Goal: Contribute content

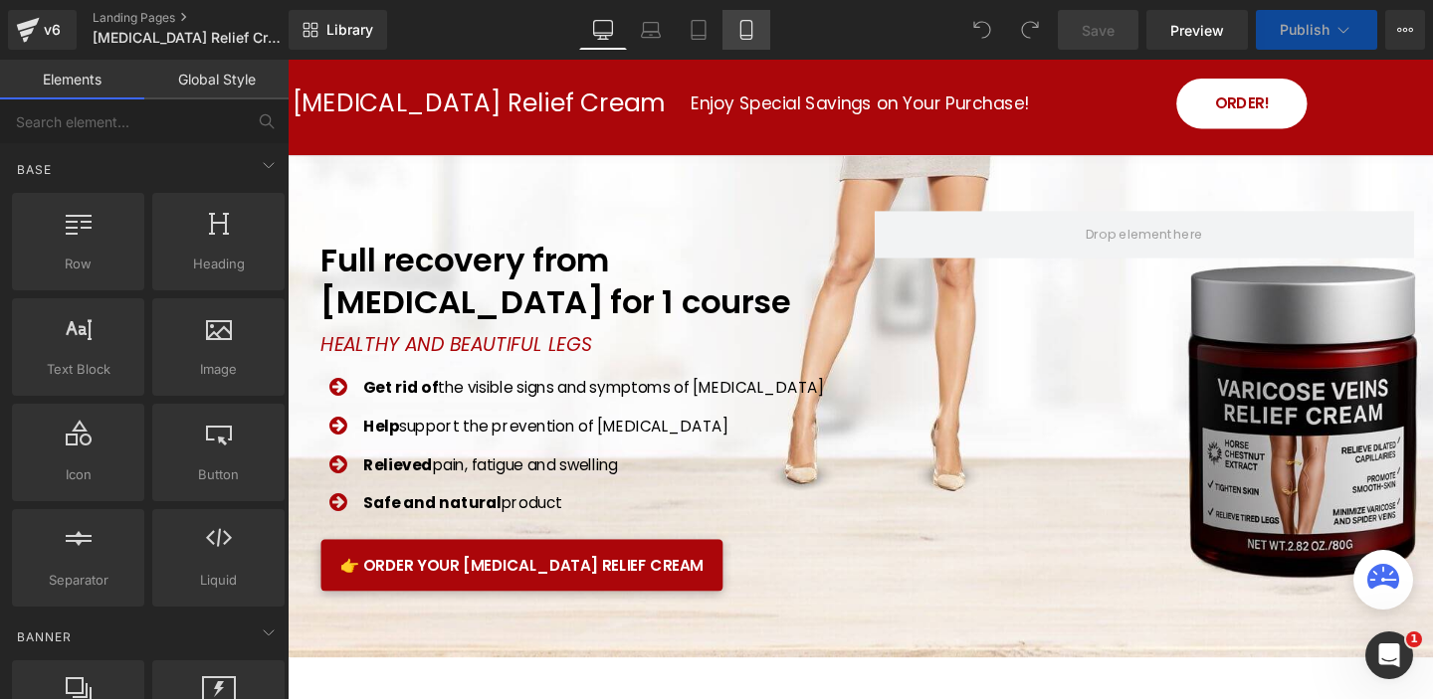
click at [742, 40] on link "Mobile" at bounding box center [746, 30] width 48 height 40
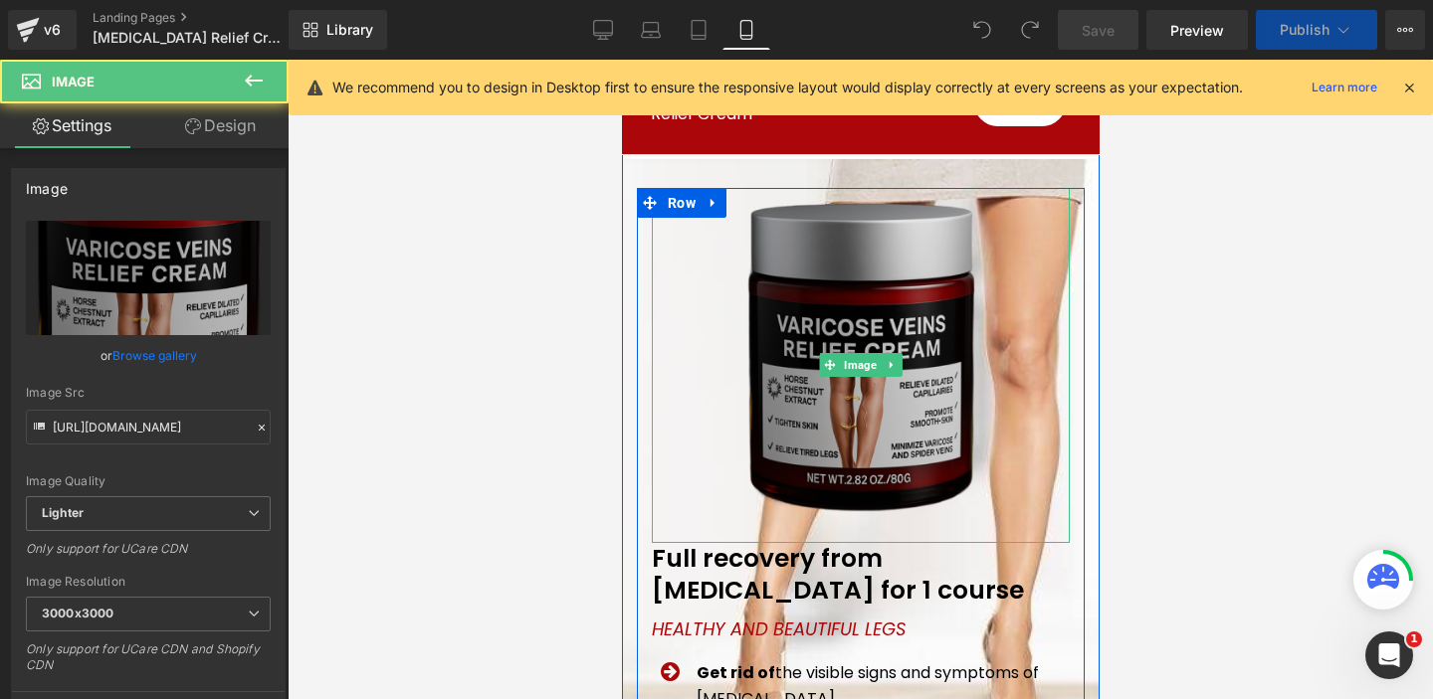
click at [830, 293] on img at bounding box center [859, 365] width 249 height 355
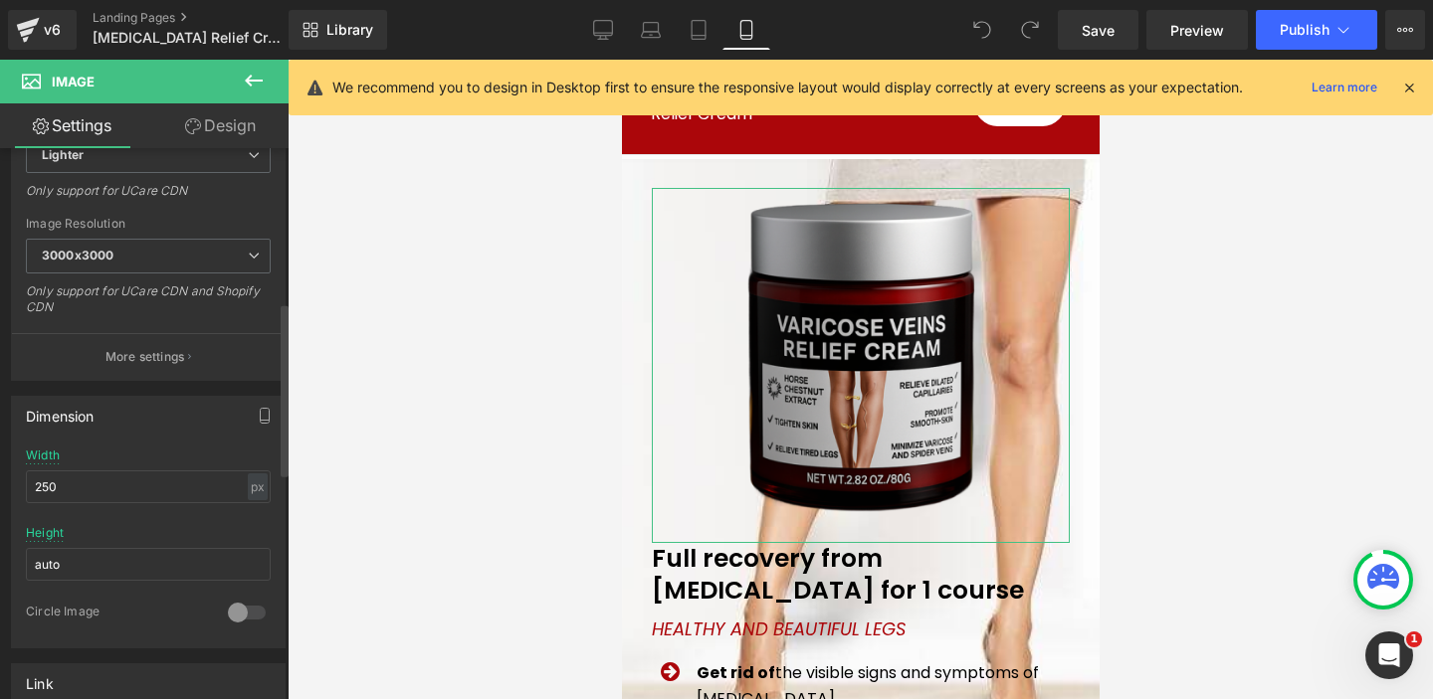
scroll to position [490, 0]
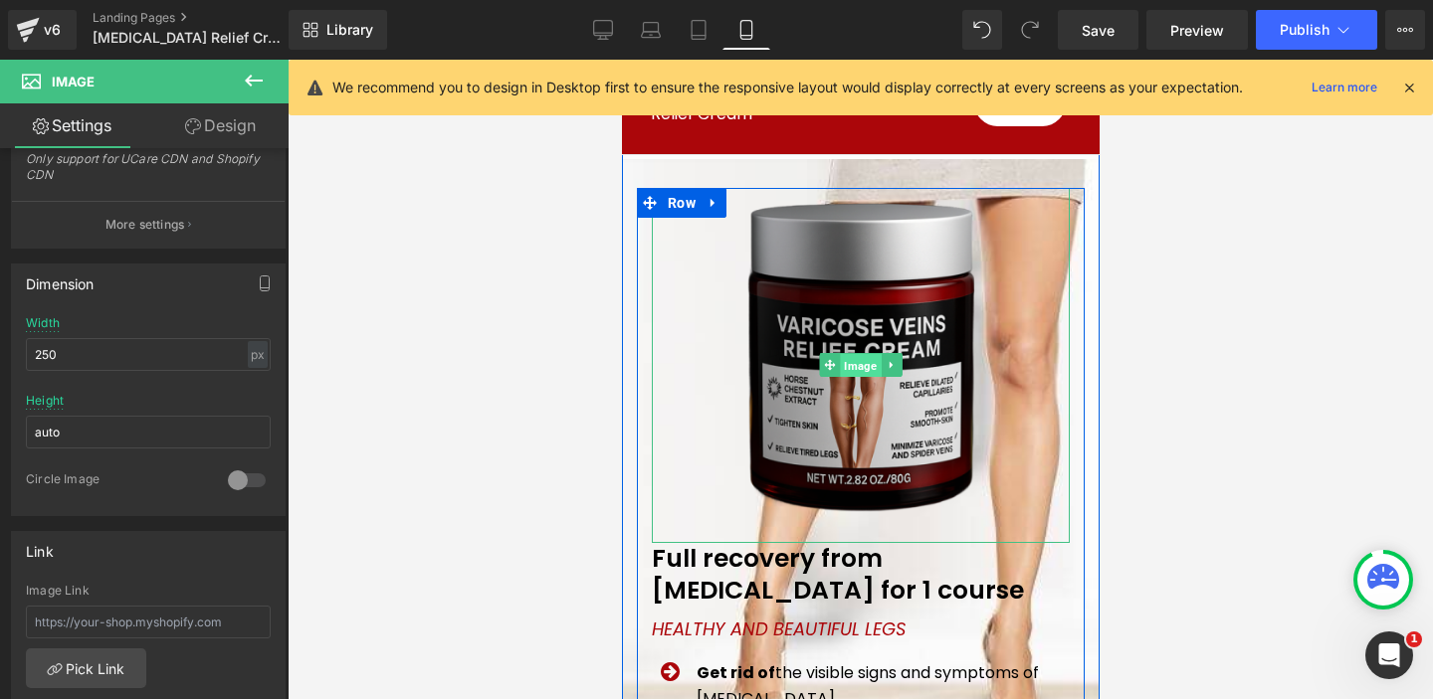
click at [844, 362] on span "Image" at bounding box center [859, 366] width 41 height 24
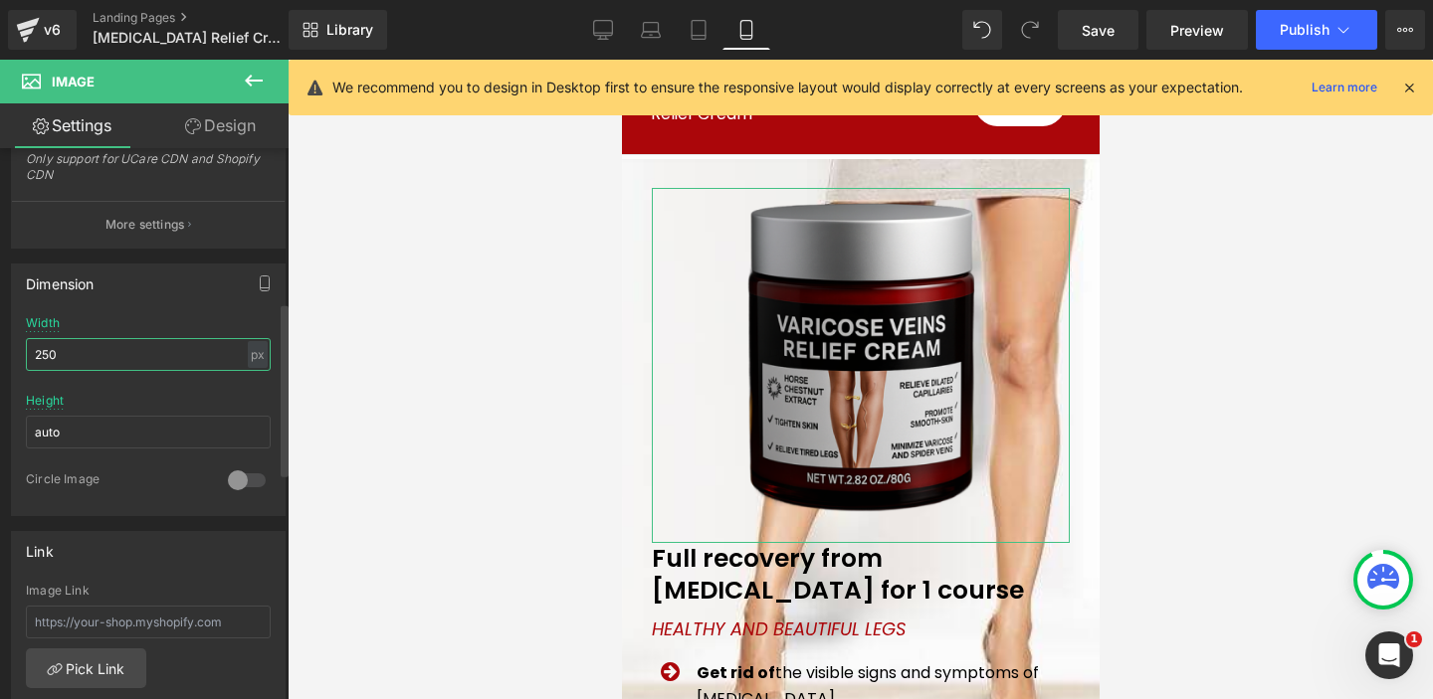
drag, startPoint x: 97, startPoint y: 351, endPoint x: 0, endPoint y: 349, distance: 97.5
click at [0, 349] on div "Dimension 250px Width 250 px % px auto Height auto 0 Circle Image" at bounding box center [148, 383] width 297 height 268
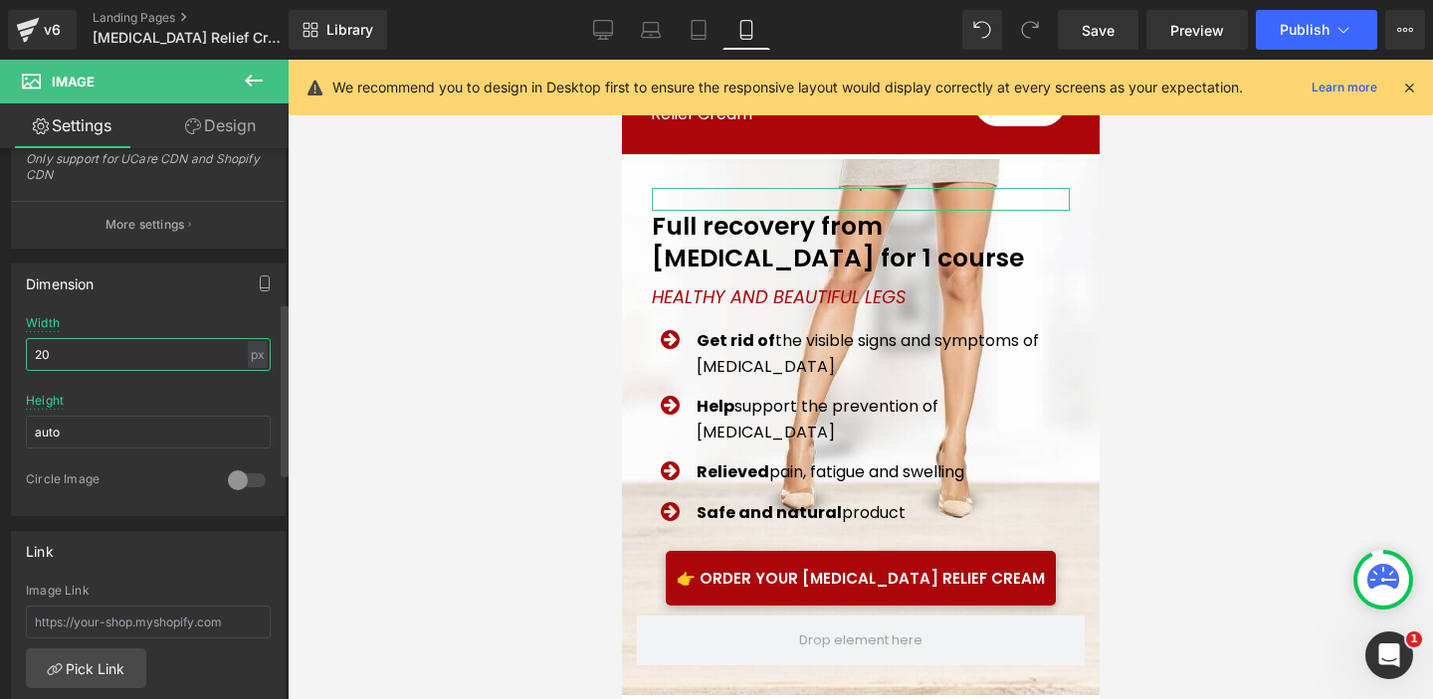
type input "200"
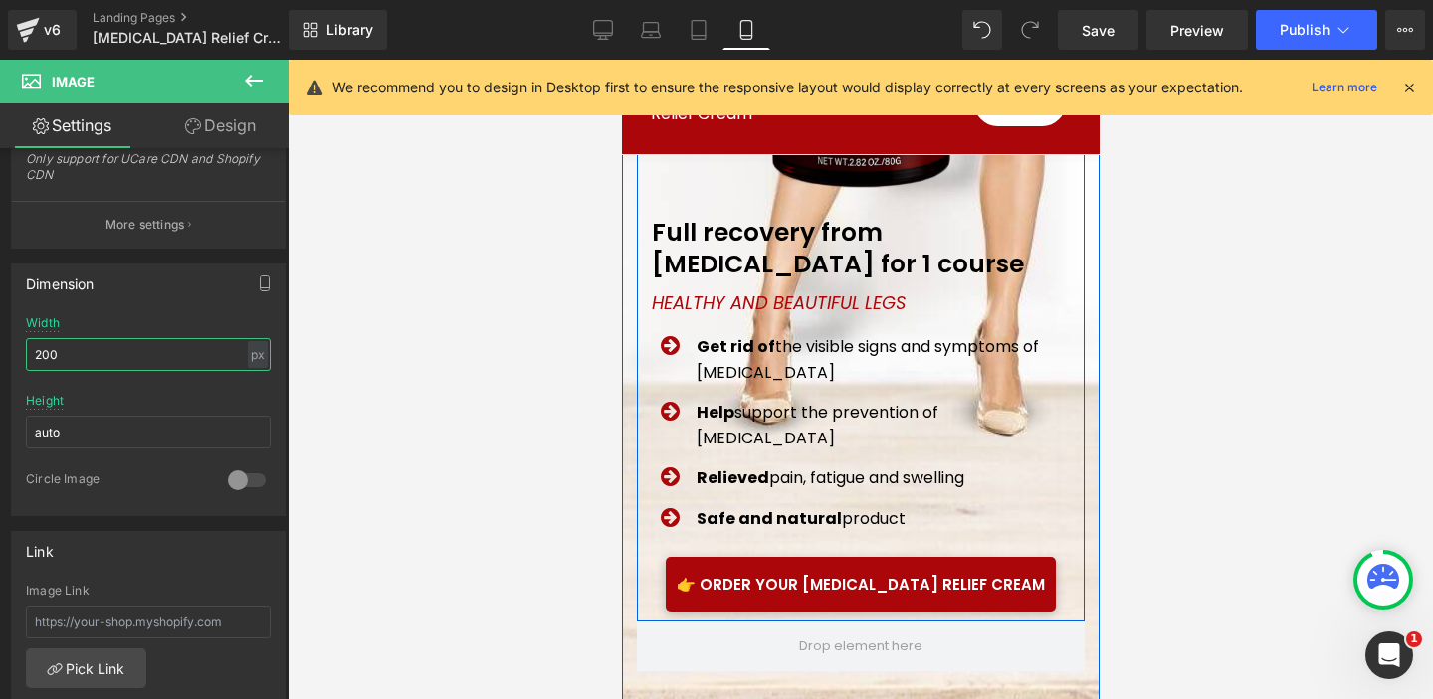
scroll to position [589, 0]
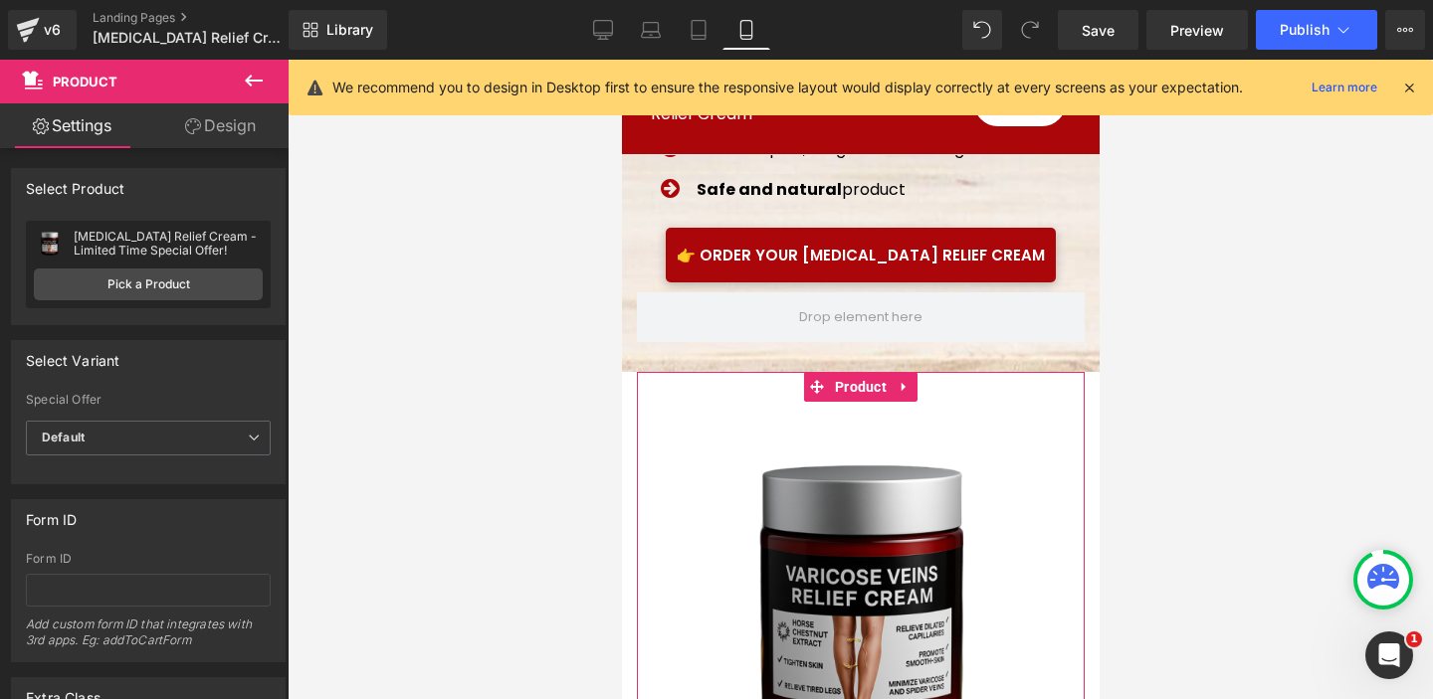
click at [234, 125] on link "Design" at bounding box center [220, 125] width 144 height 45
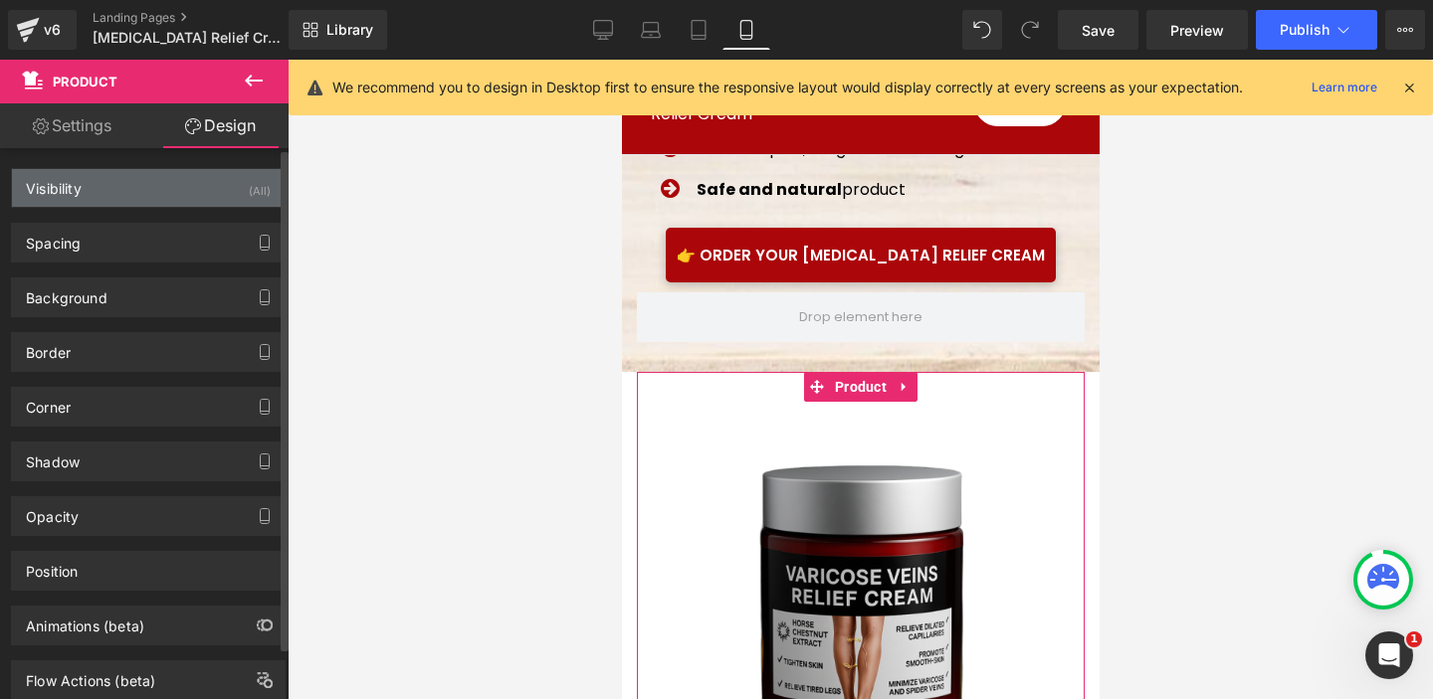
click at [249, 190] on div "(All)" at bounding box center [260, 185] width 22 height 33
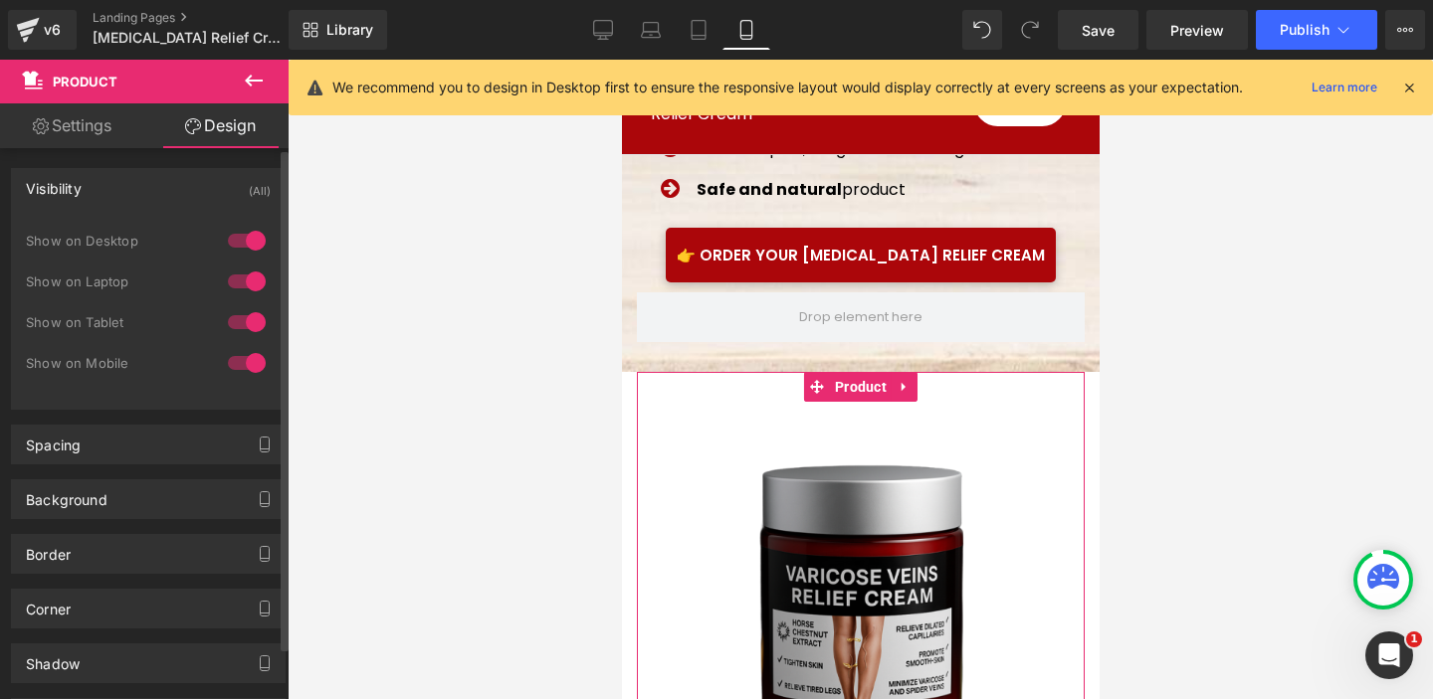
click at [243, 278] on div at bounding box center [247, 282] width 48 height 32
click at [243, 314] on div at bounding box center [247, 322] width 48 height 32
click at [245, 354] on div at bounding box center [247, 363] width 48 height 32
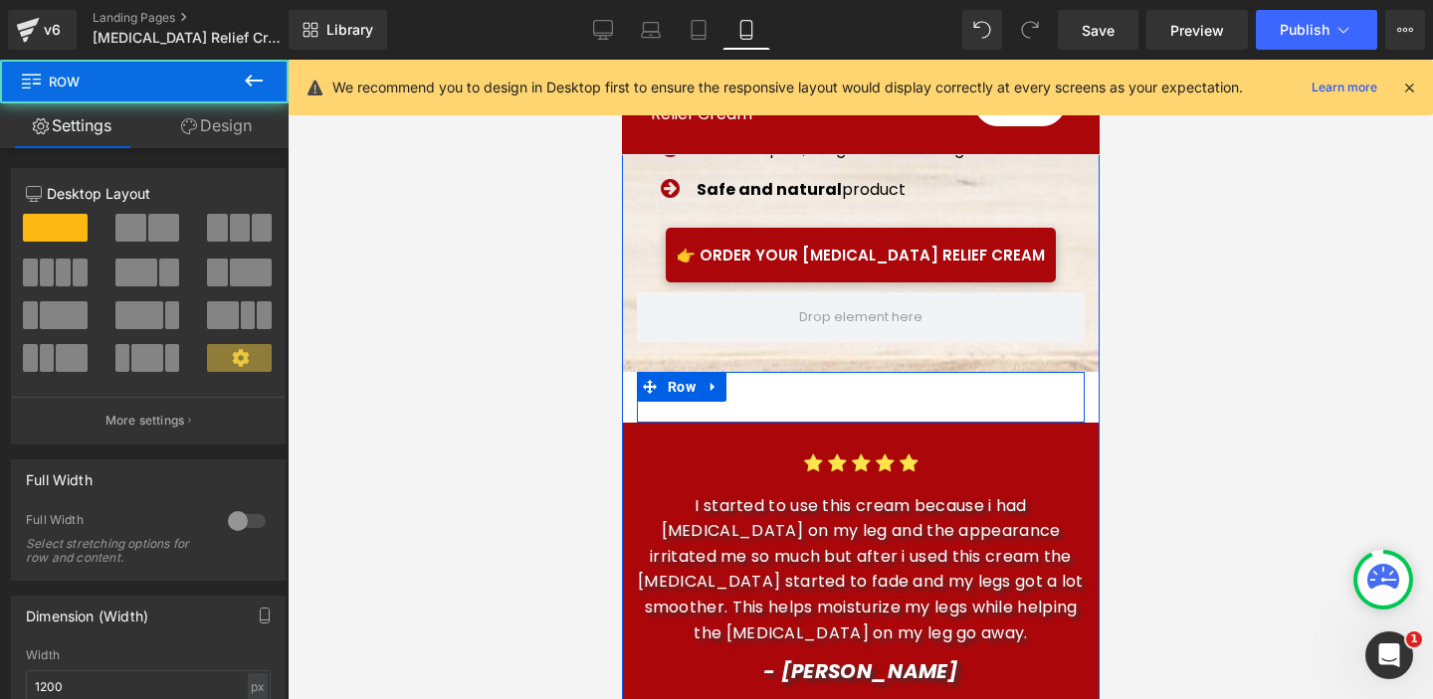
click at [778, 372] on div "Image Make [MEDICAL_DATA] Go Away With A Potent Herbal Cream Heading Row Your N…" at bounding box center [860, 397] width 448 height 51
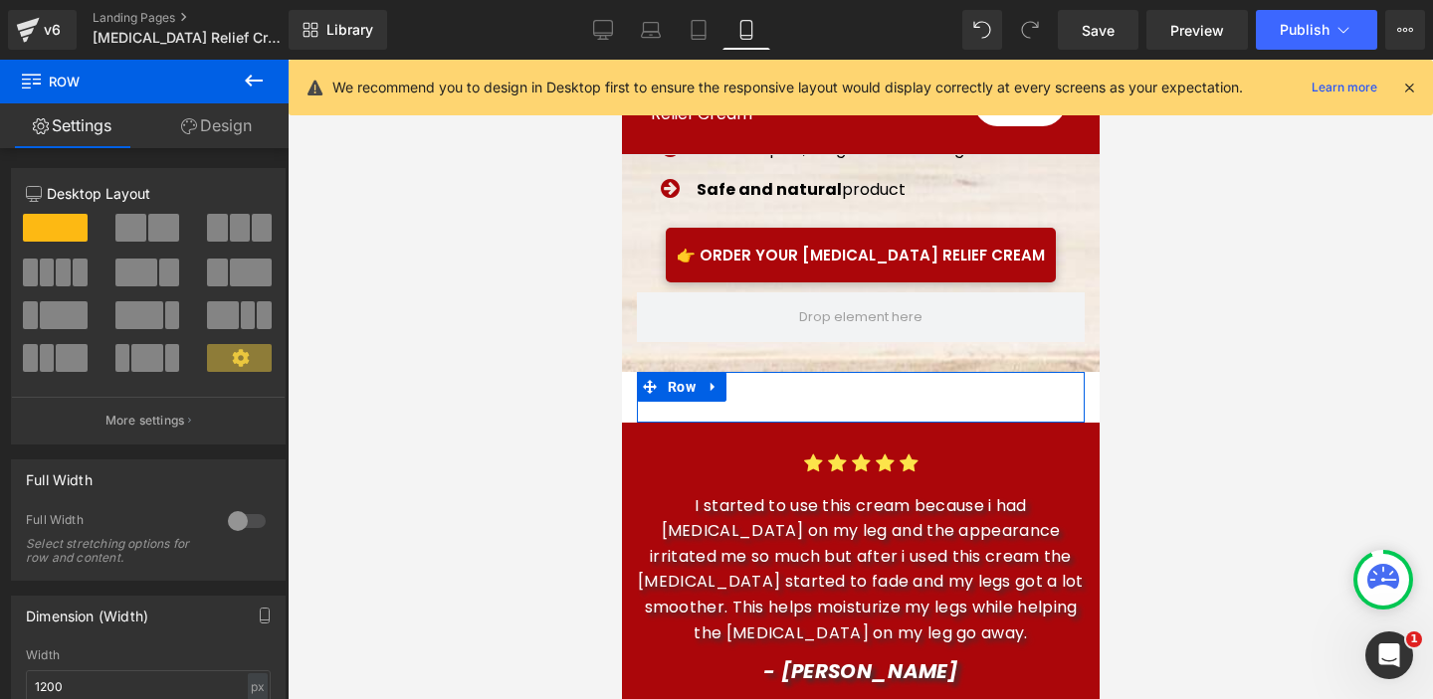
click at [239, 129] on link "Design" at bounding box center [216, 125] width 144 height 45
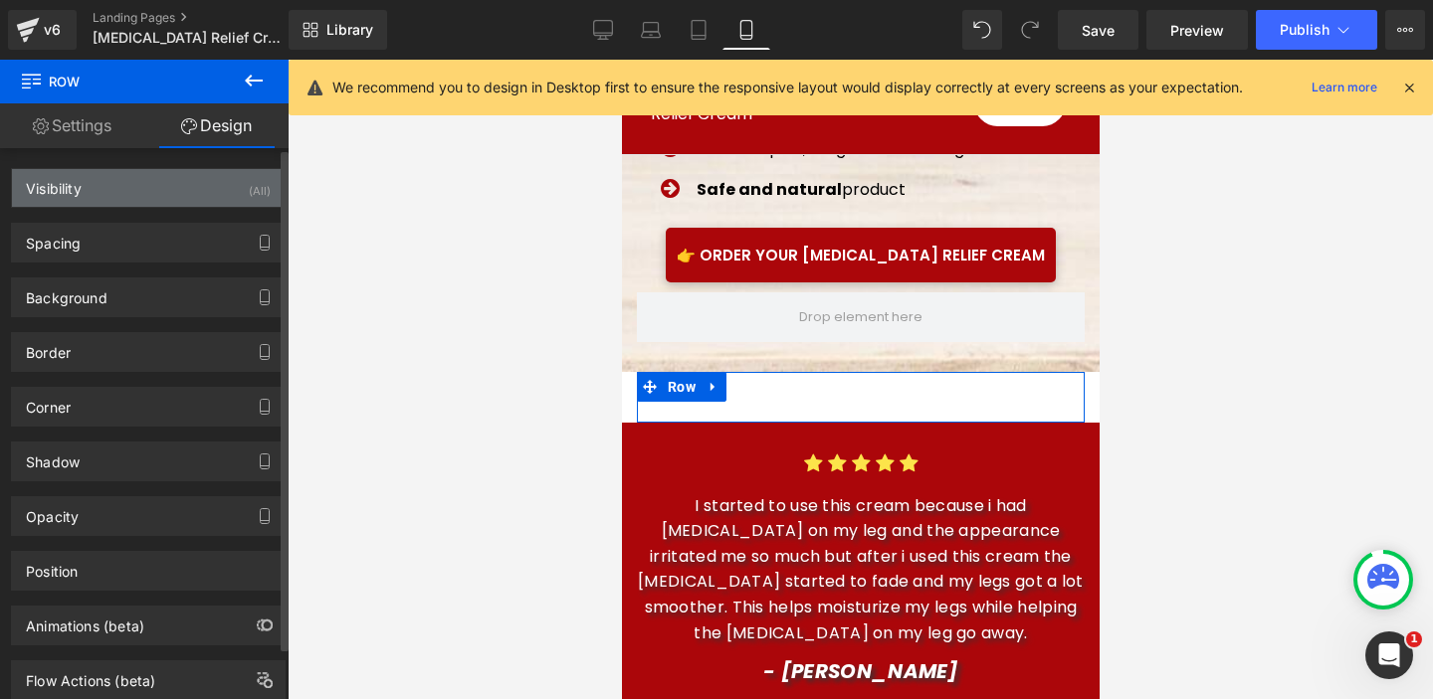
click at [228, 186] on div "Visibility (All)" at bounding box center [148, 188] width 273 height 38
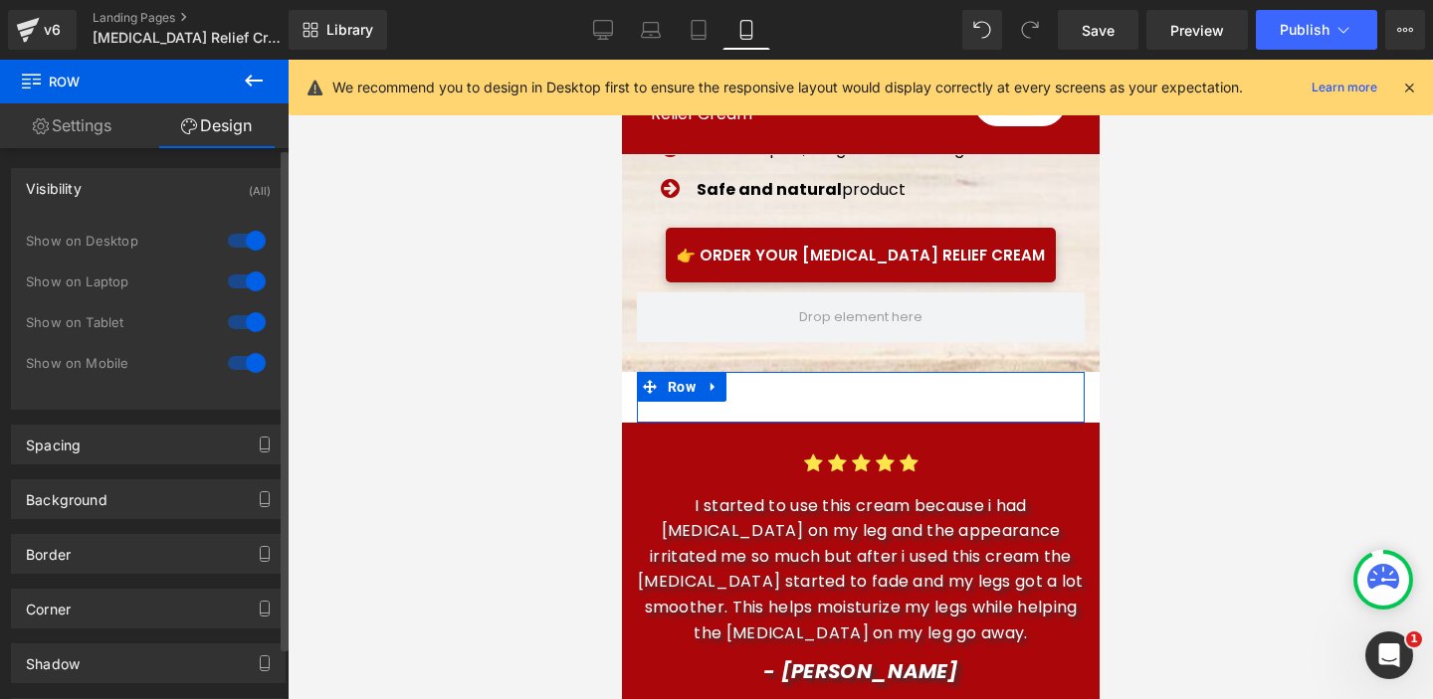
click at [246, 285] on div at bounding box center [247, 282] width 48 height 32
click at [246, 316] on div at bounding box center [247, 322] width 48 height 32
click at [245, 360] on div at bounding box center [247, 363] width 48 height 32
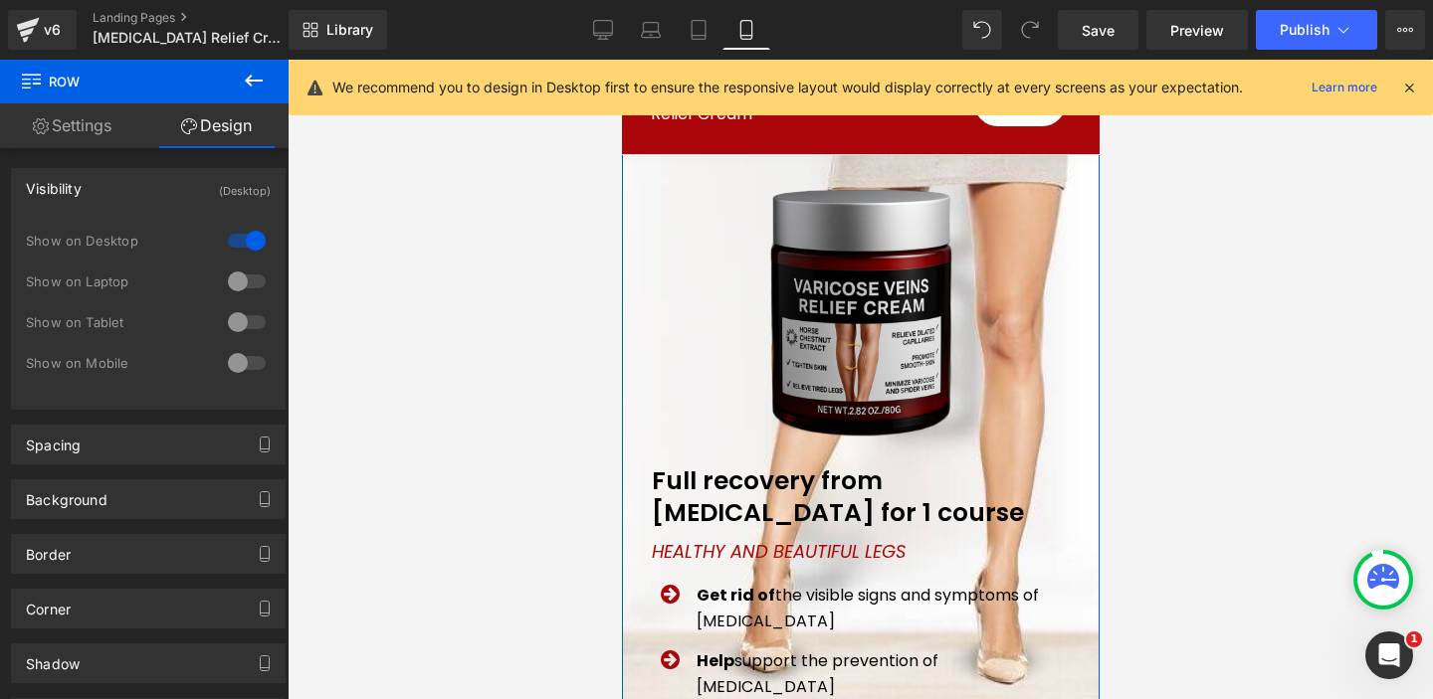
scroll to position [0, 0]
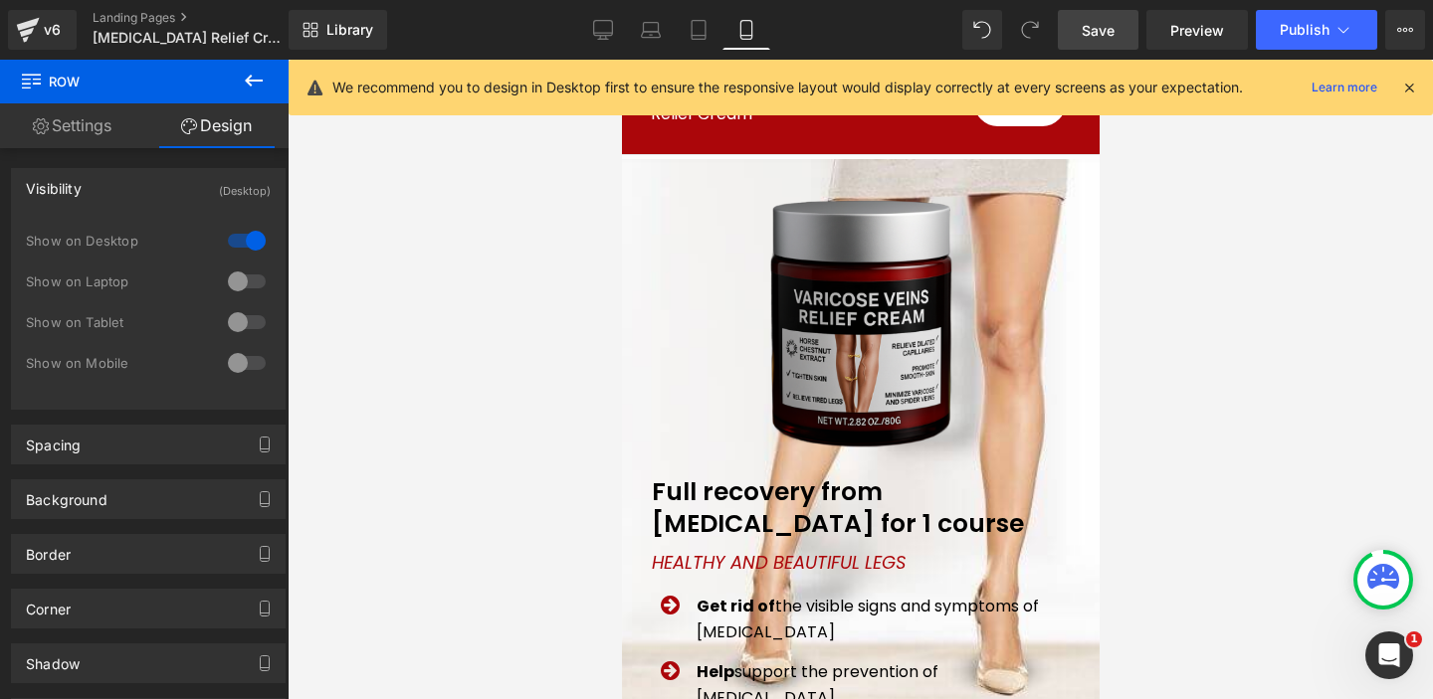
click at [1092, 30] on span "Save" at bounding box center [1097, 30] width 33 height 21
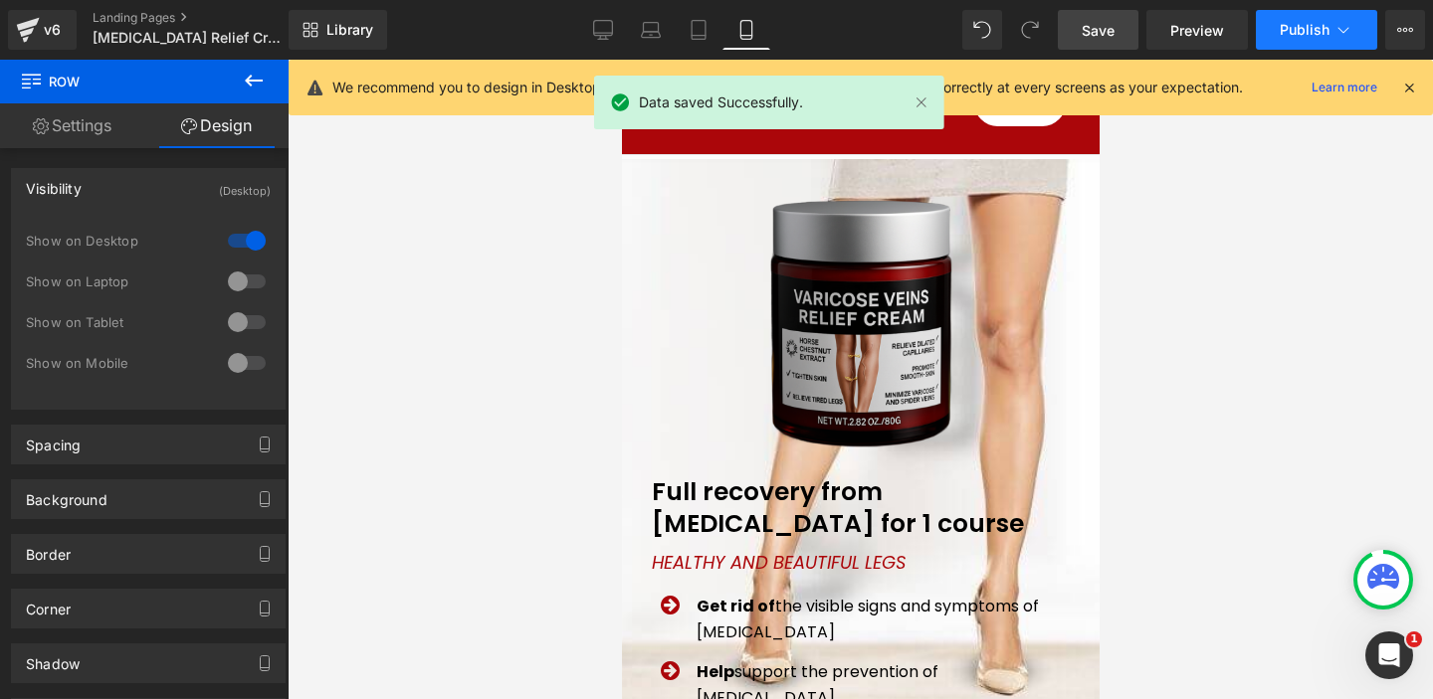
click at [1331, 36] on button "Publish" at bounding box center [1316, 30] width 121 height 40
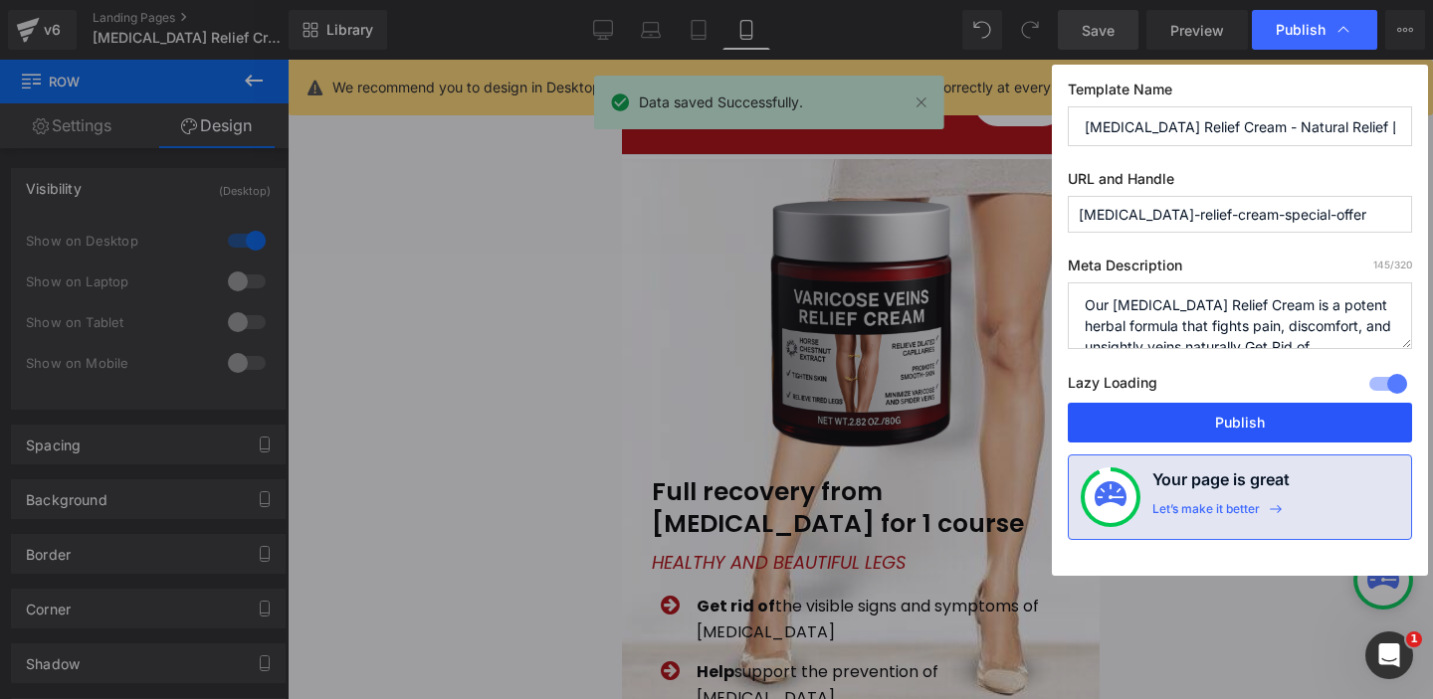
click at [1195, 419] on button "Publish" at bounding box center [1240, 423] width 344 height 40
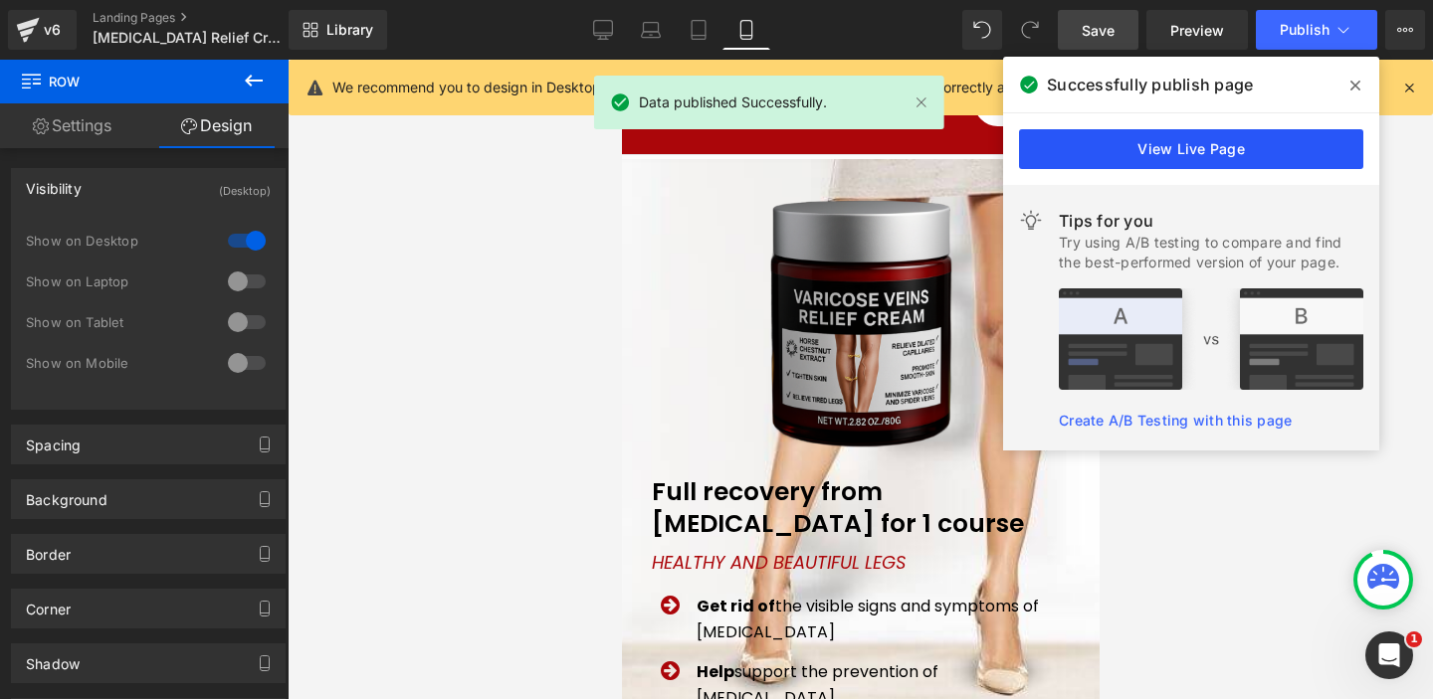
click at [1225, 157] on link "View Live Page" at bounding box center [1191, 149] width 344 height 40
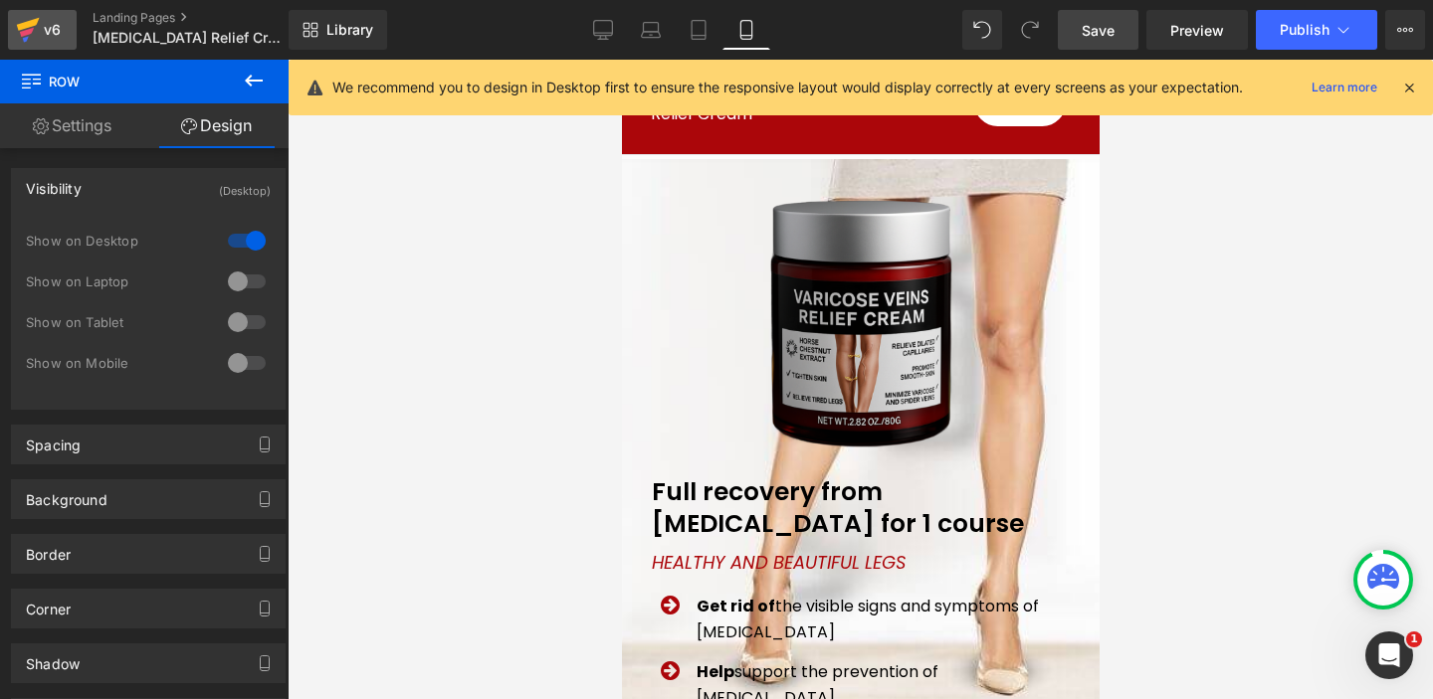
click at [53, 30] on div "v6" at bounding box center [52, 30] width 25 height 26
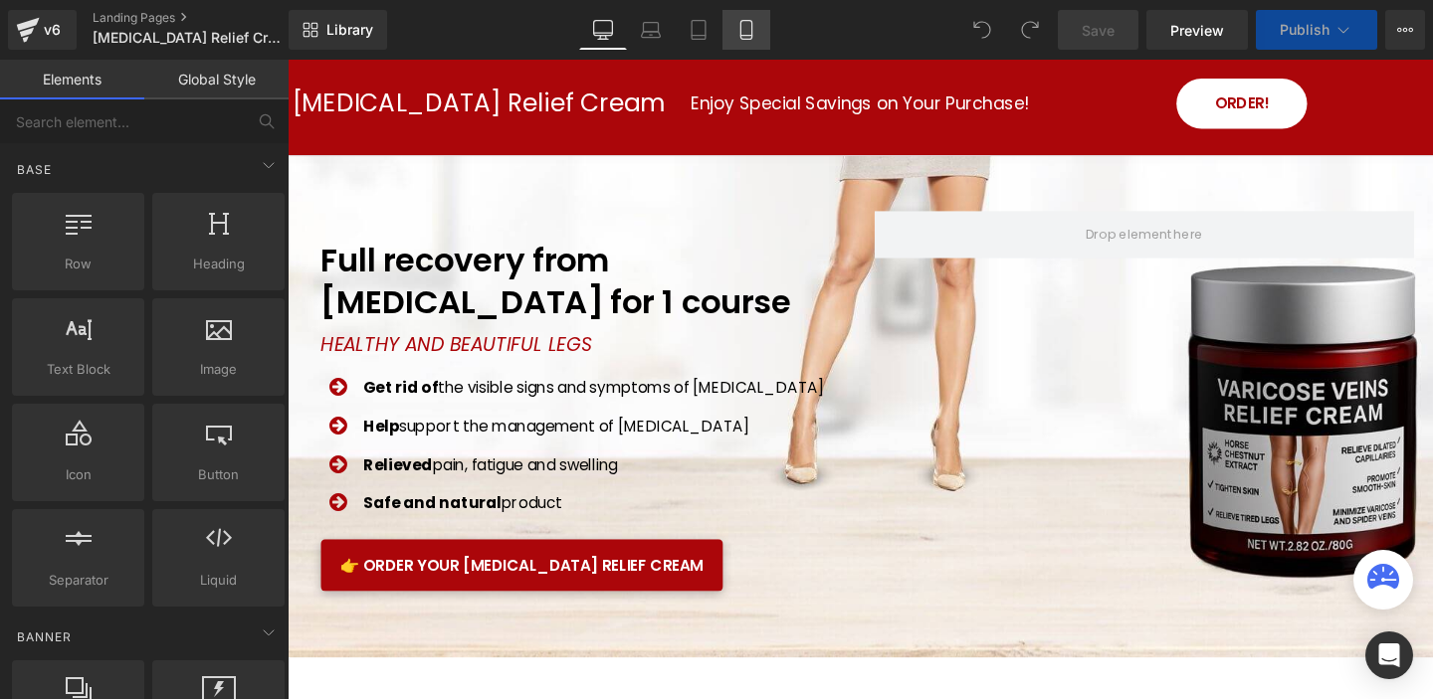
click at [745, 36] on icon at bounding box center [745, 36] width 11 height 0
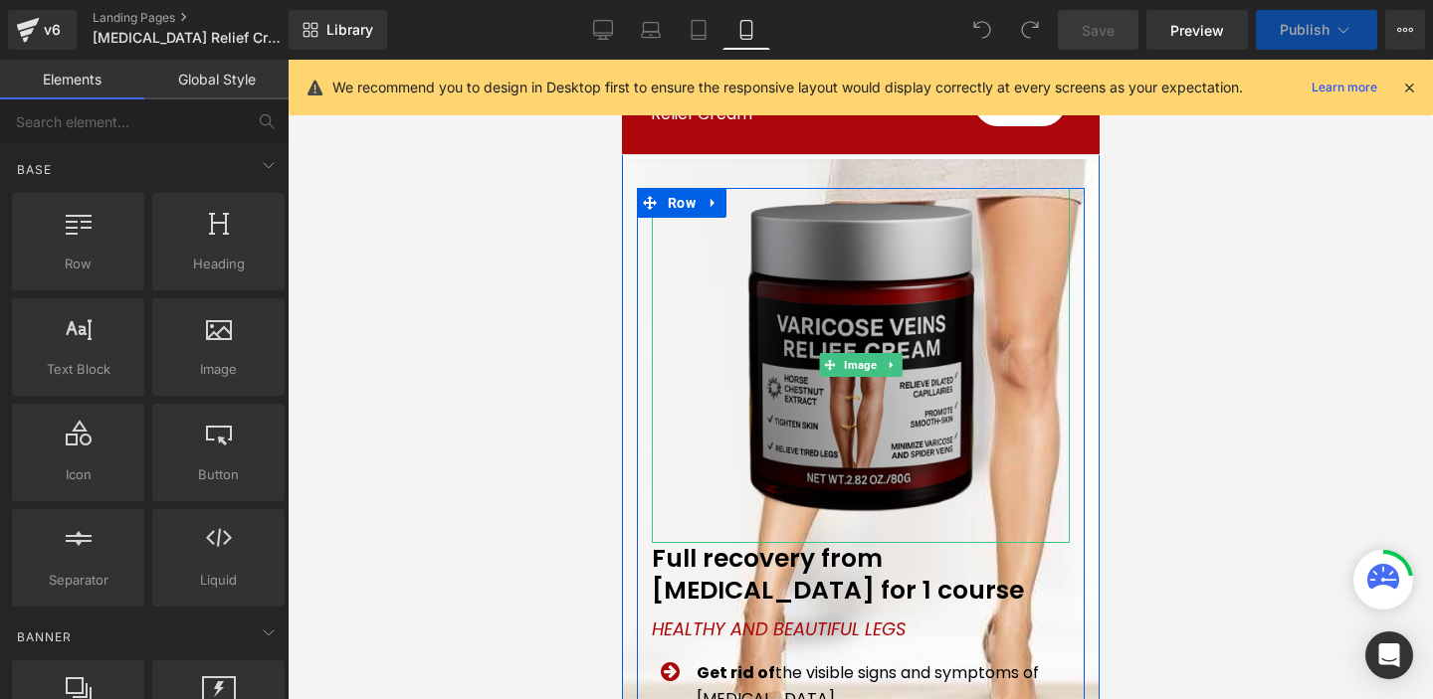
click at [793, 308] on img at bounding box center [859, 365] width 249 height 355
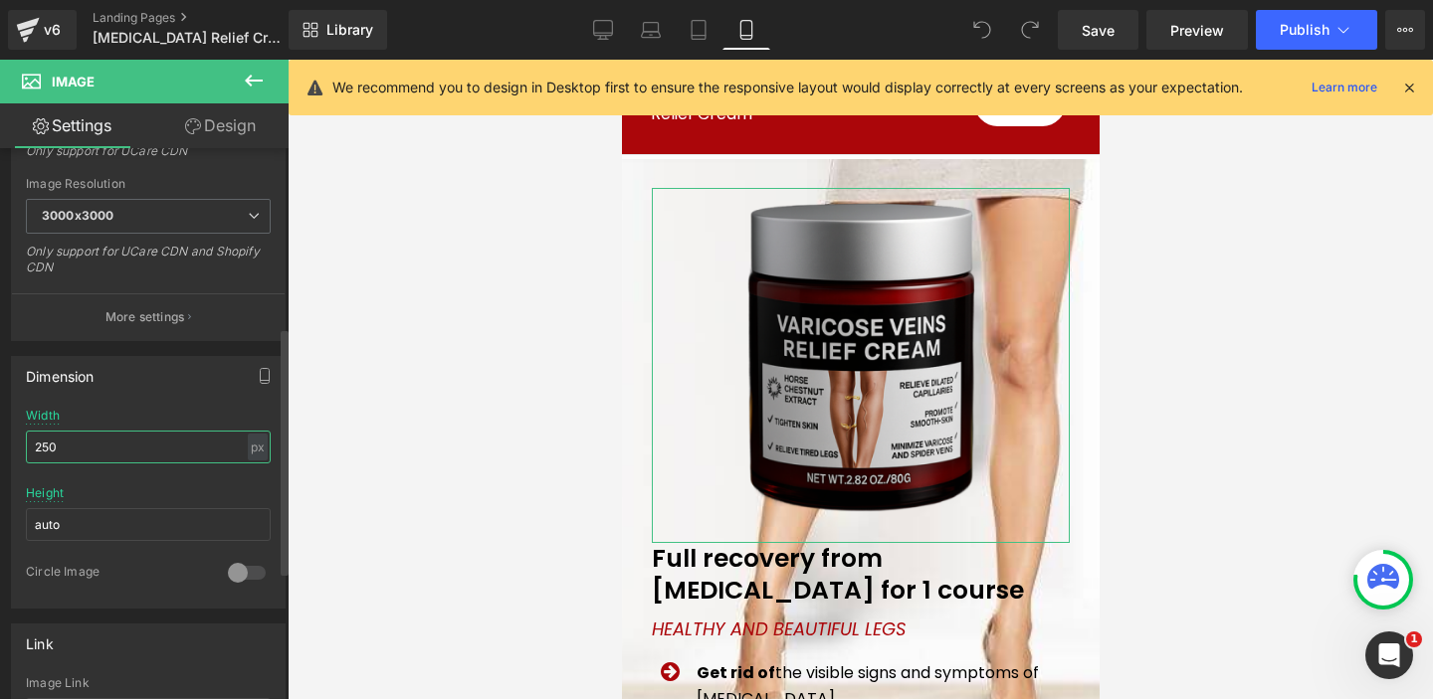
click at [85, 439] on input "250" at bounding box center [148, 447] width 245 height 33
drag, startPoint x: 108, startPoint y: 448, endPoint x: 0, endPoint y: 430, distance: 109.9
click at [0, 431] on div "Dimension 250px Width 250 px % px auto Height auto 0 Circle Image" at bounding box center [148, 475] width 297 height 268
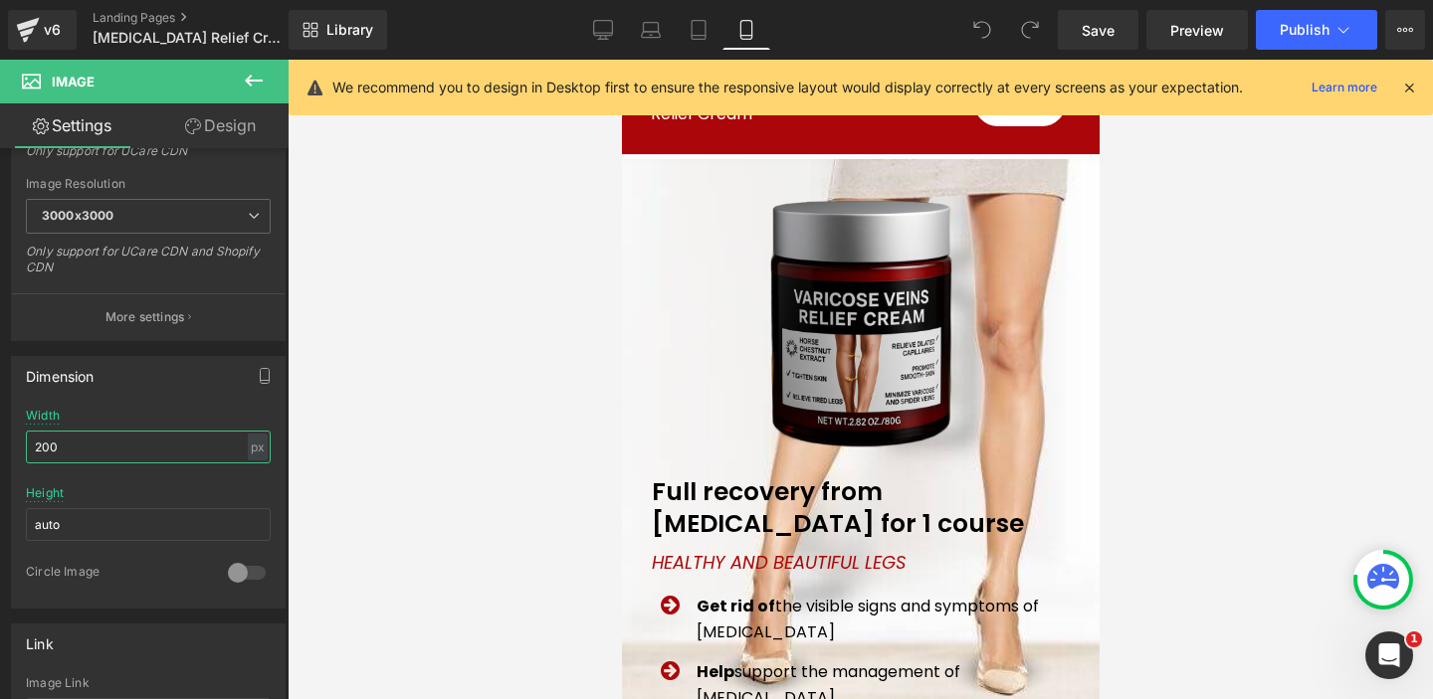
type input "200"
click at [1407, 90] on icon at bounding box center [1409, 88] width 18 height 18
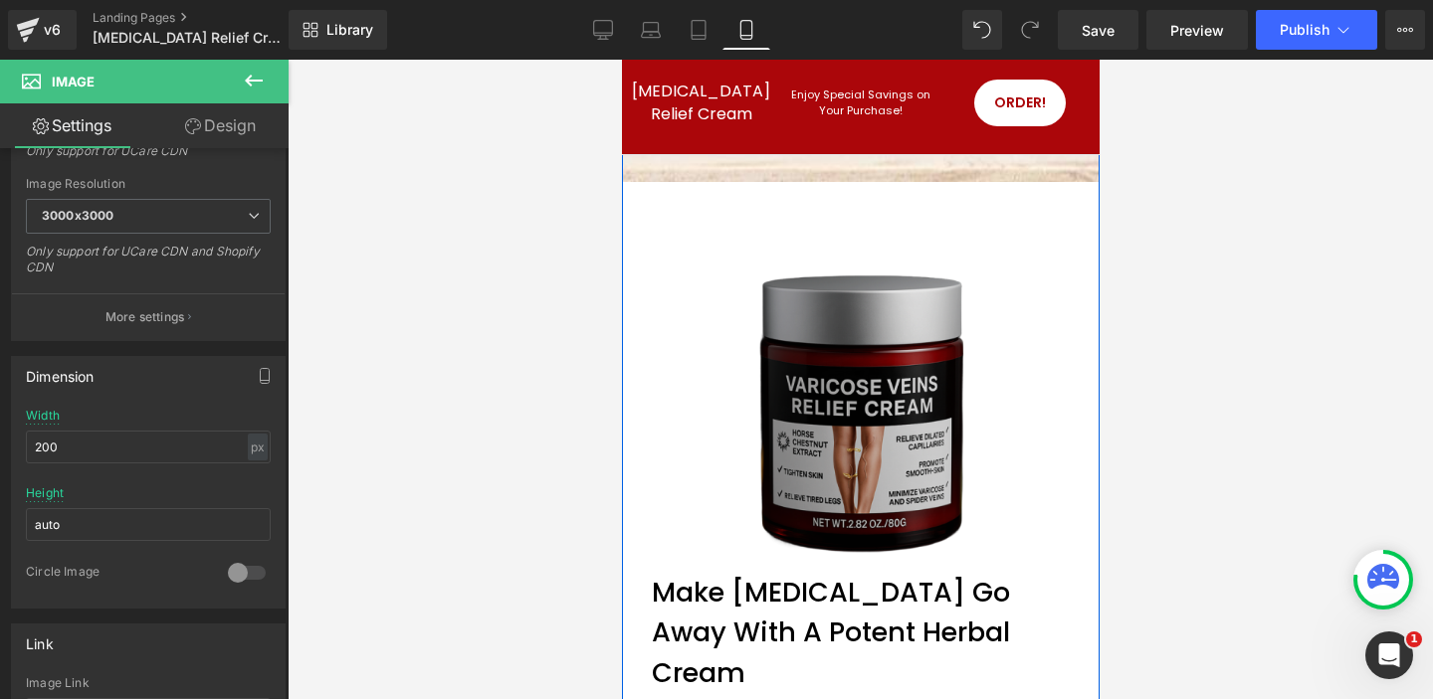
scroll to position [737, 0]
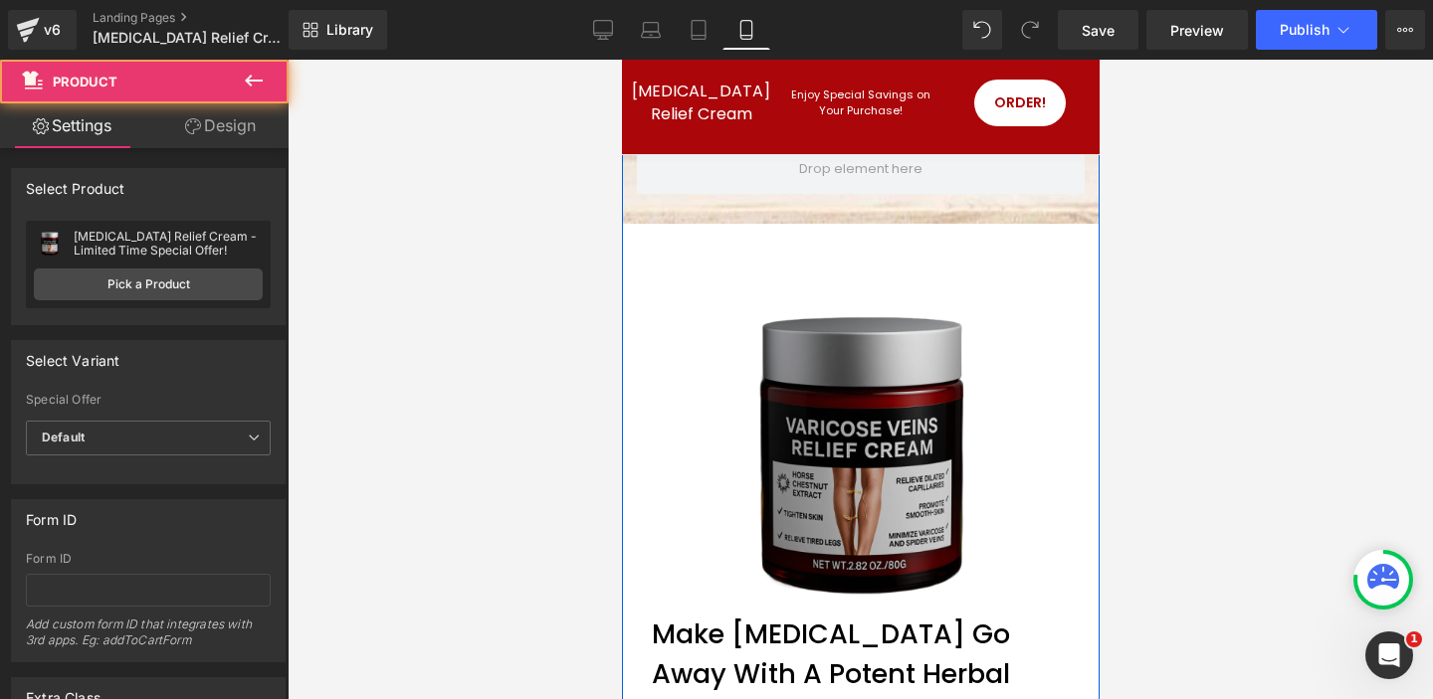
click at [811, 268] on div "Image Make [MEDICAL_DATA] Go Away With A Potent Herbal Cream Heading Row Your N…" at bounding box center [860, 618] width 448 height 788
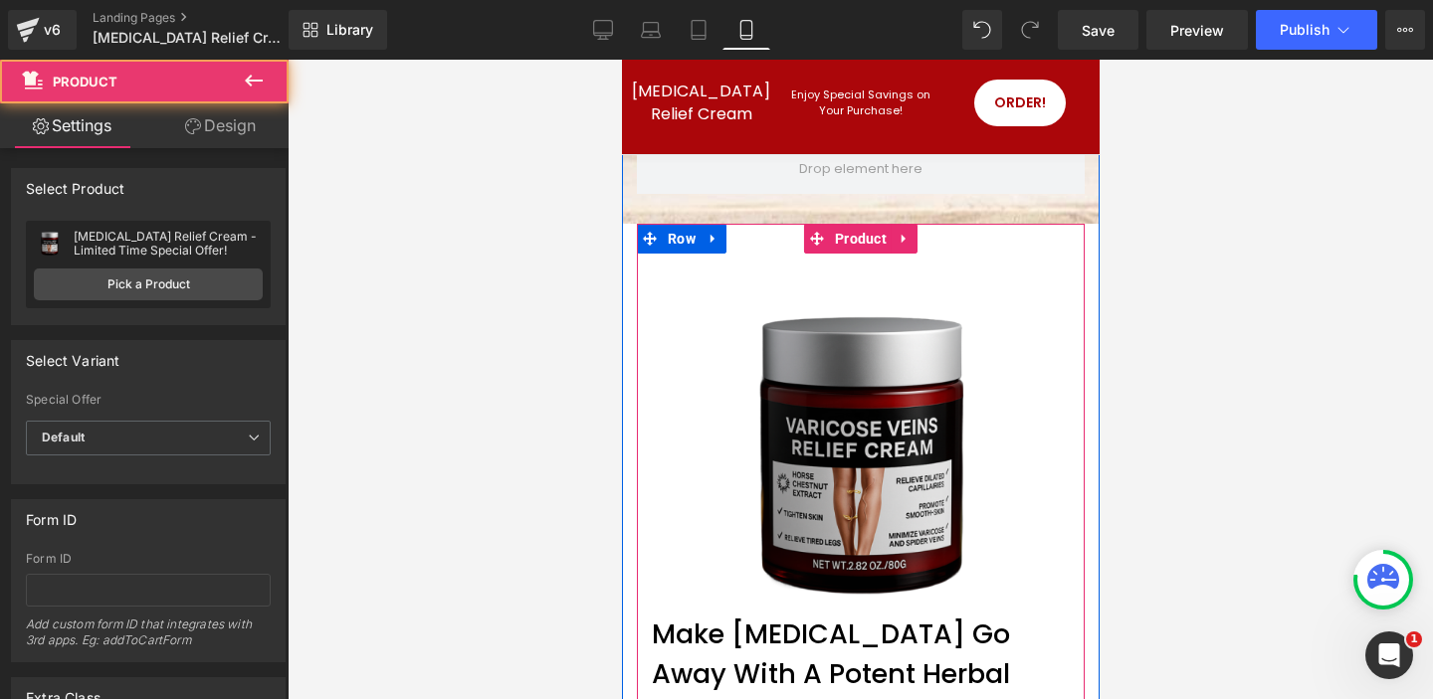
click at [677, 235] on div "Image Make [MEDICAL_DATA] Go Away With A Potent Herbal Cream Heading Row Your N…" at bounding box center [860, 618] width 448 height 788
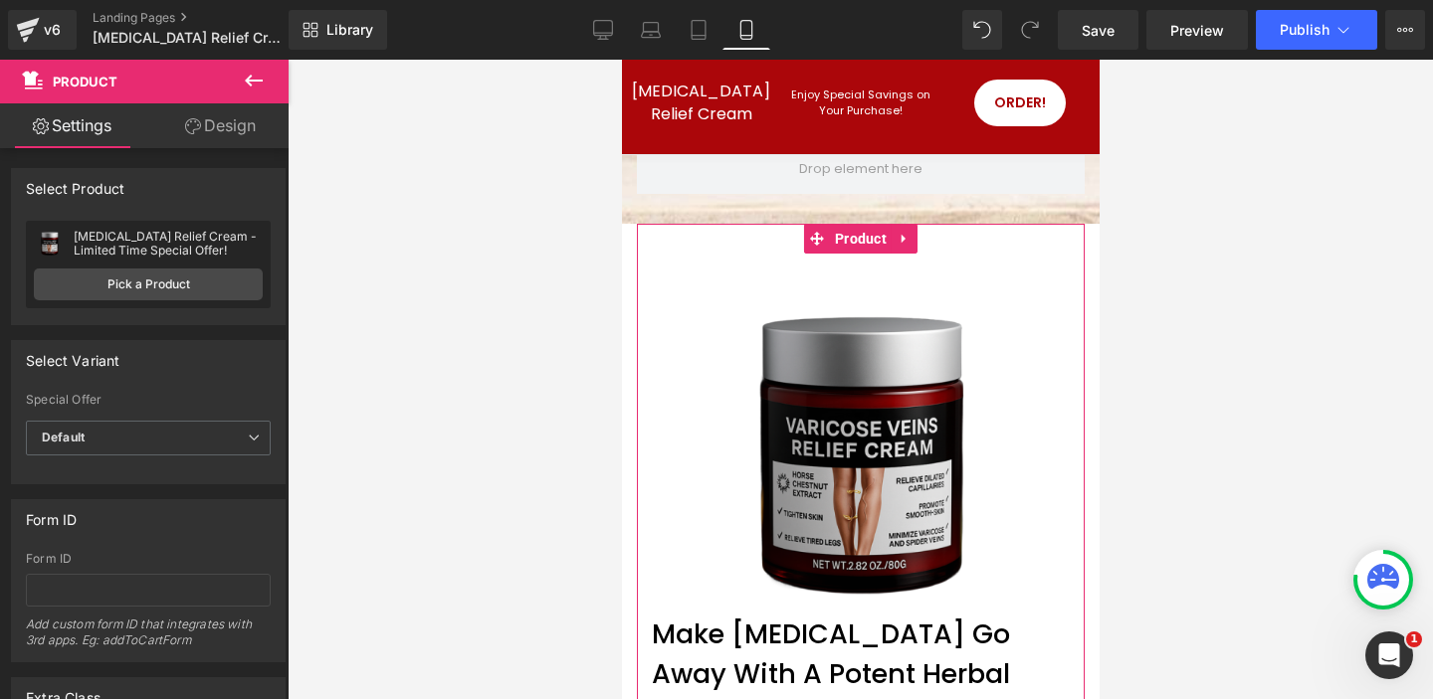
click at [231, 119] on link "Design" at bounding box center [220, 125] width 144 height 45
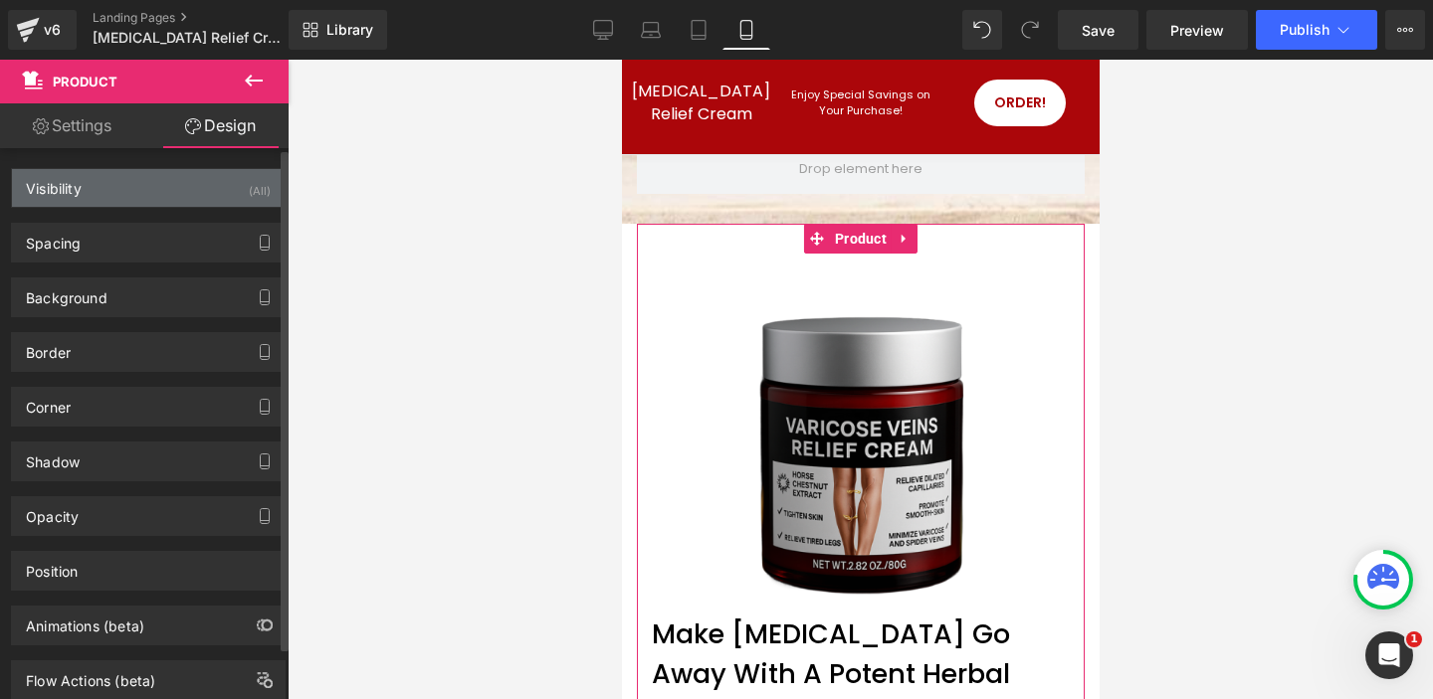
click at [216, 187] on div "Visibility (All)" at bounding box center [148, 188] width 273 height 38
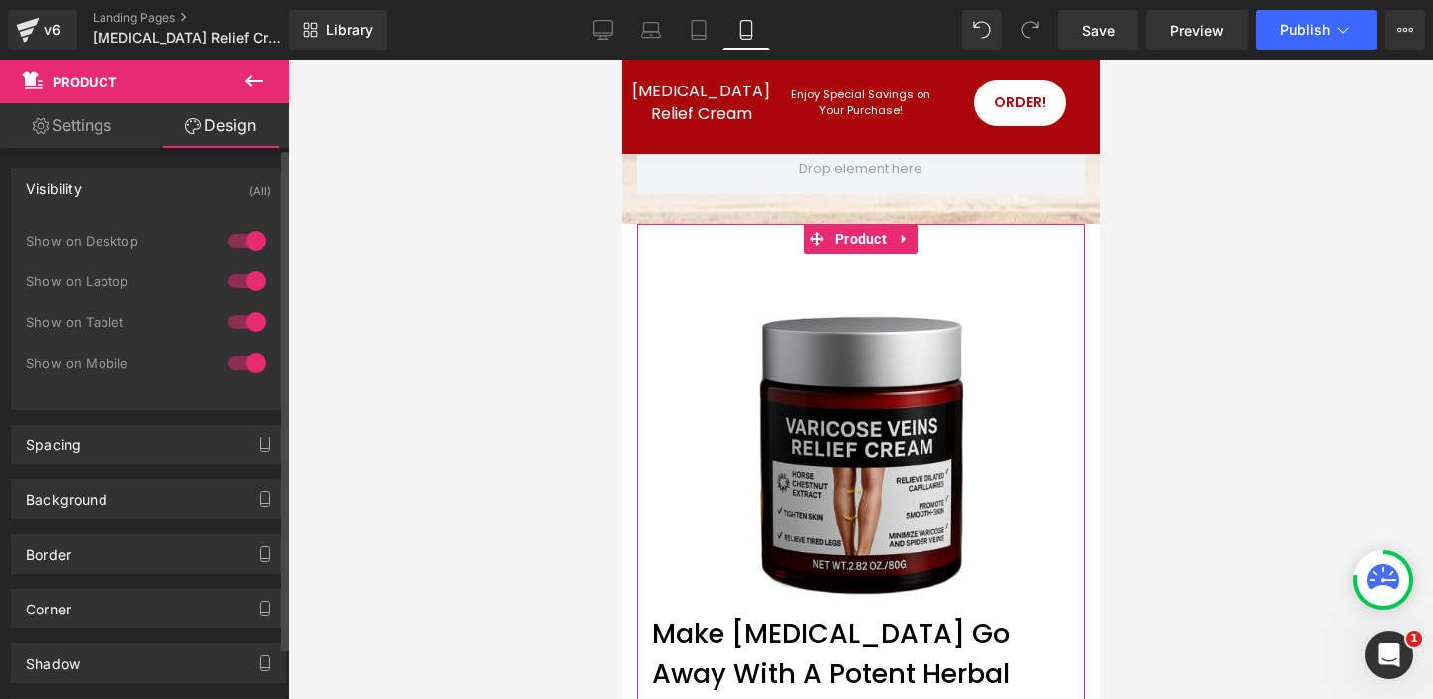
click at [248, 277] on div at bounding box center [247, 282] width 48 height 32
click at [248, 320] on div at bounding box center [247, 322] width 48 height 32
click at [246, 360] on div at bounding box center [247, 363] width 48 height 32
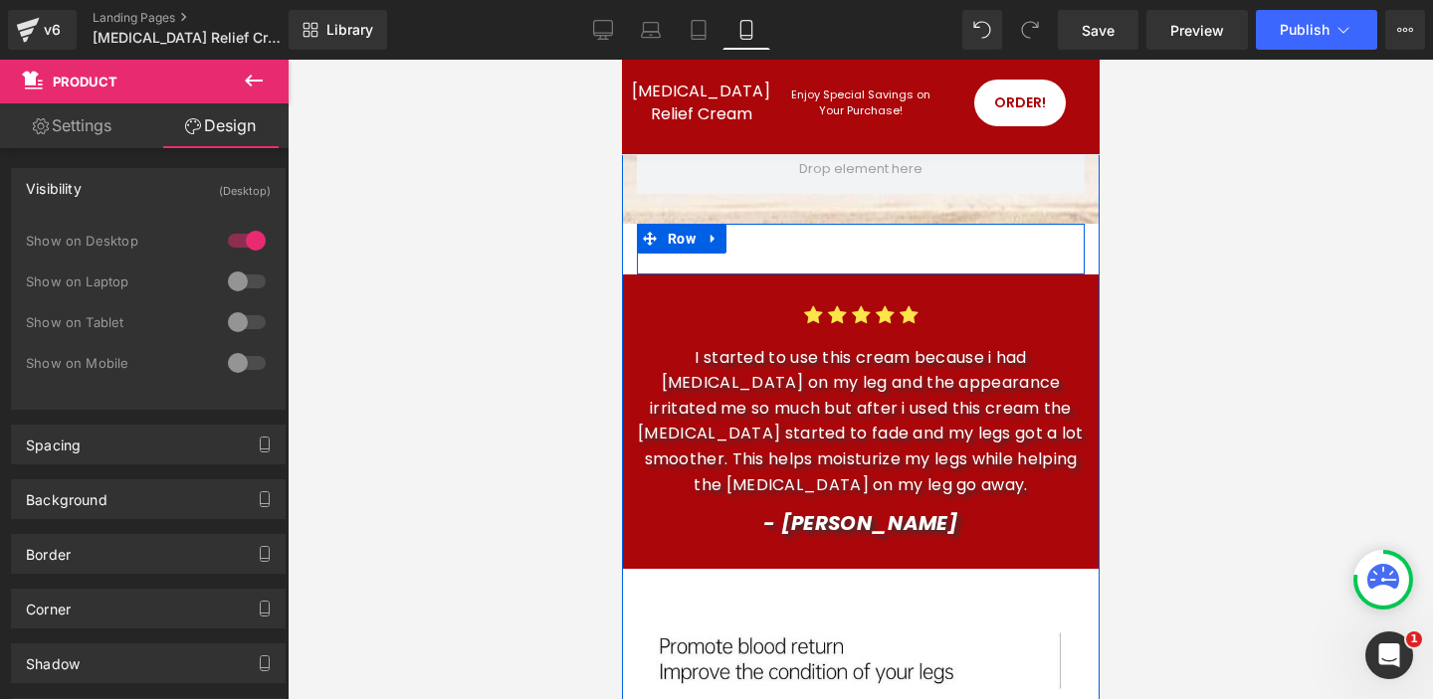
click at [725, 240] on div "Image Make [MEDICAL_DATA] Go Away With A Potent Herbal Cream Heading Row Your N…" at bounding box center [860, 249] width 448 height 51
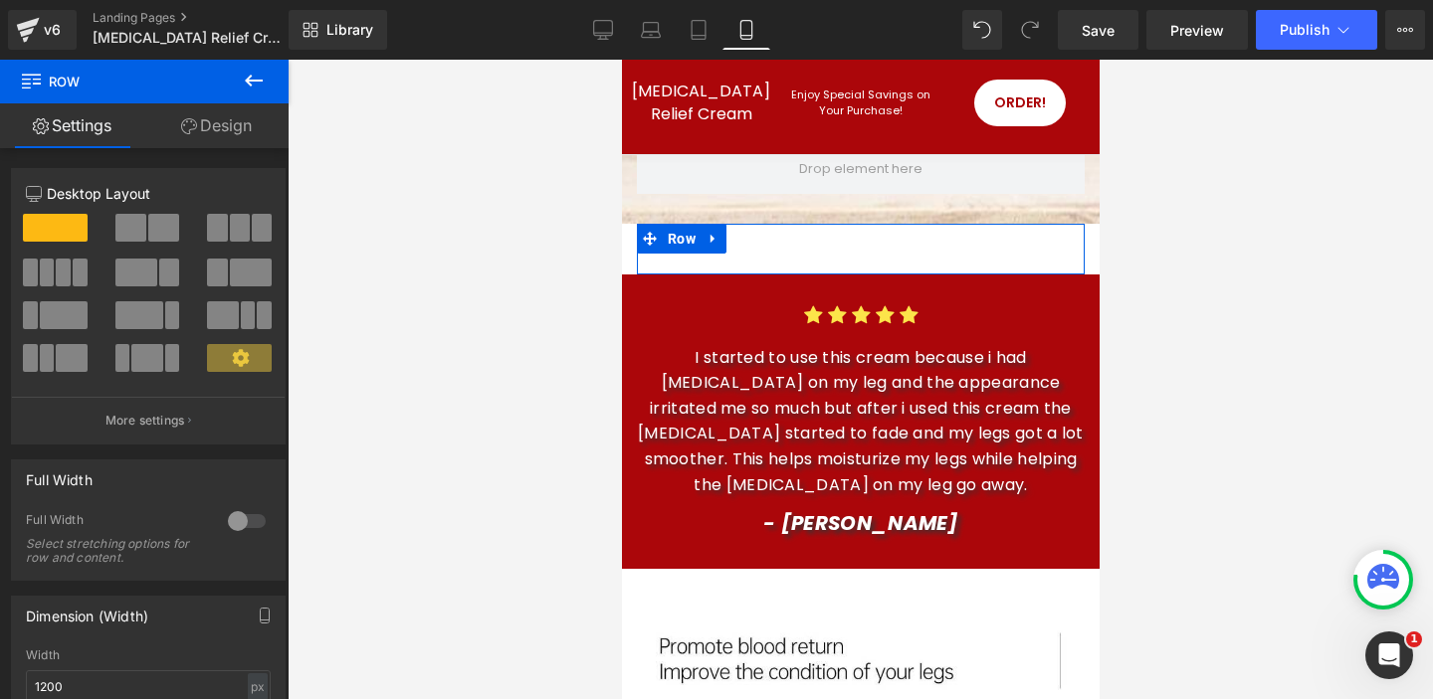
click at [226, 124] on link "Design" at bounding box center [216, 125] width 144 height 45
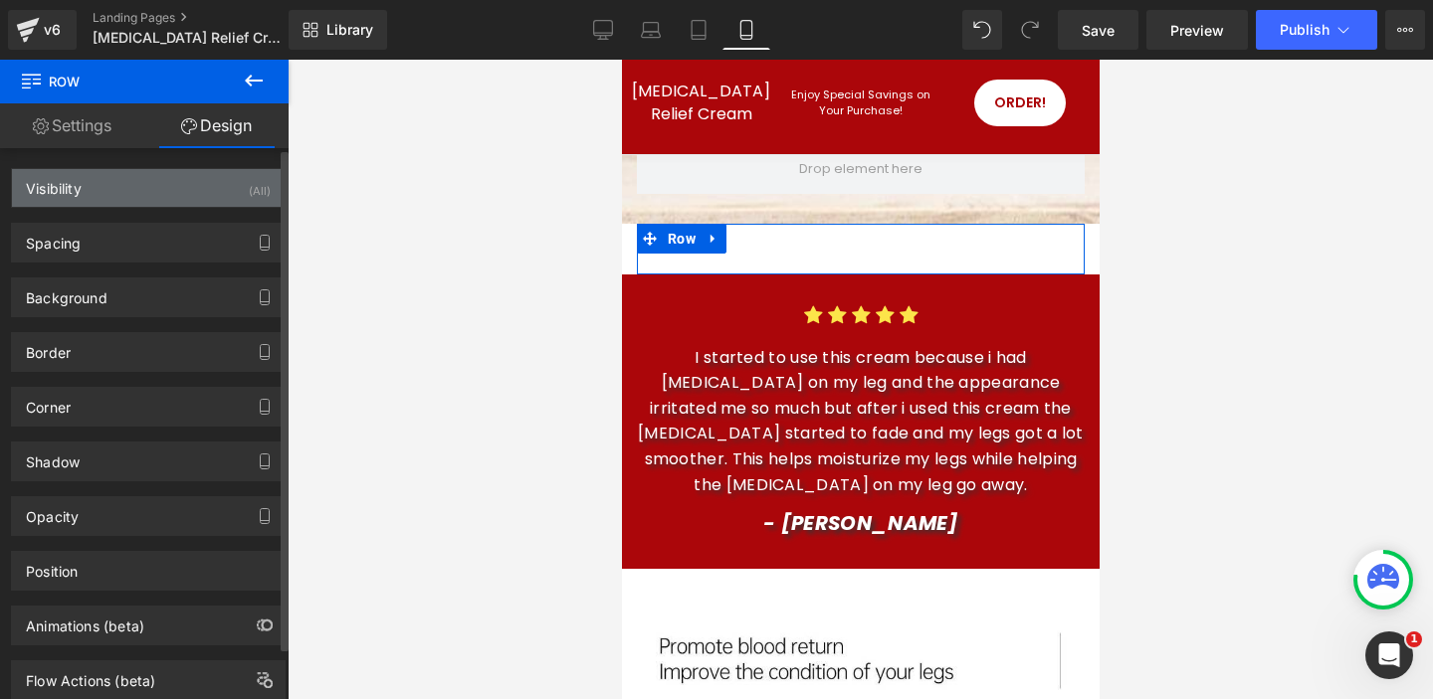
click at [215, 182] on div "Visibility (All)" at bounding box center [148, 188] width 273 height 38
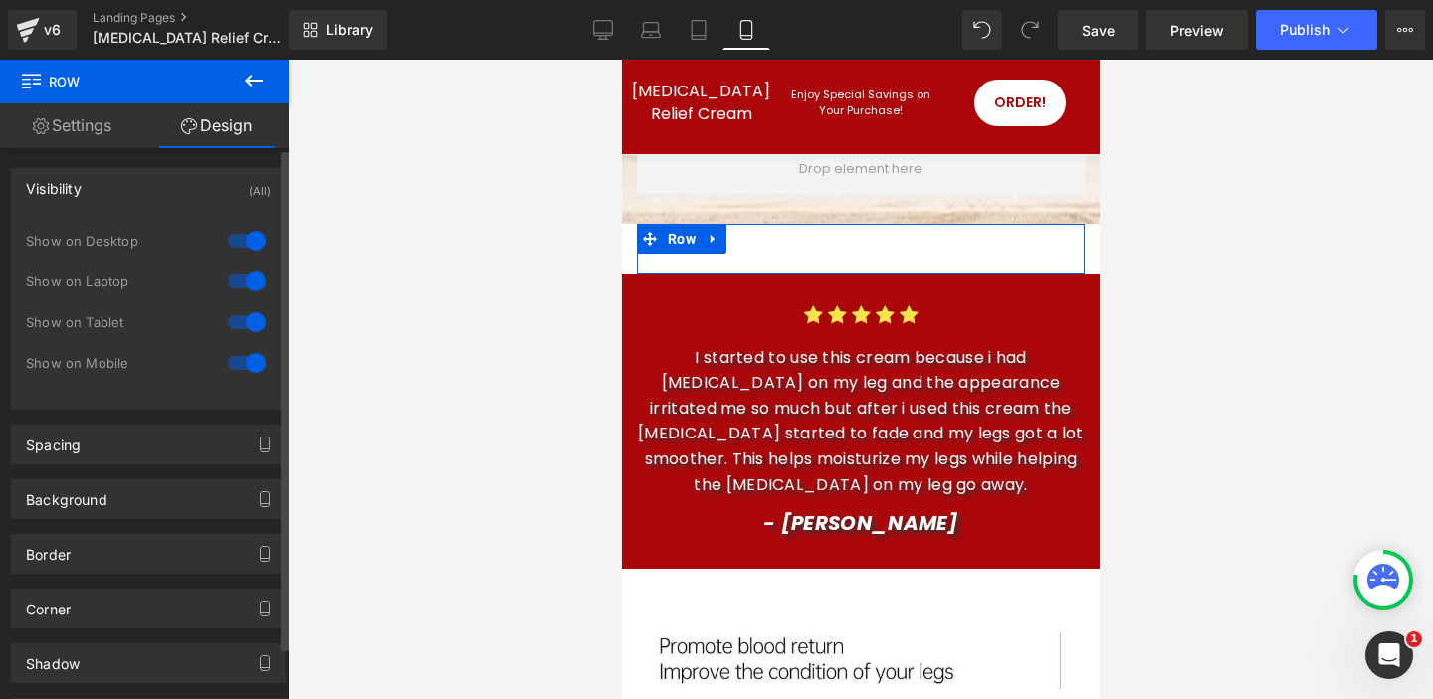
click at [244, 276] on div at bounding box center [247, 282] width 48 height 32
click at [244, 321] on div at bounding box center [247, 322] width 48 height 32
click at [244, 358] on div at bounding box center [247, 363] width 48 height 32
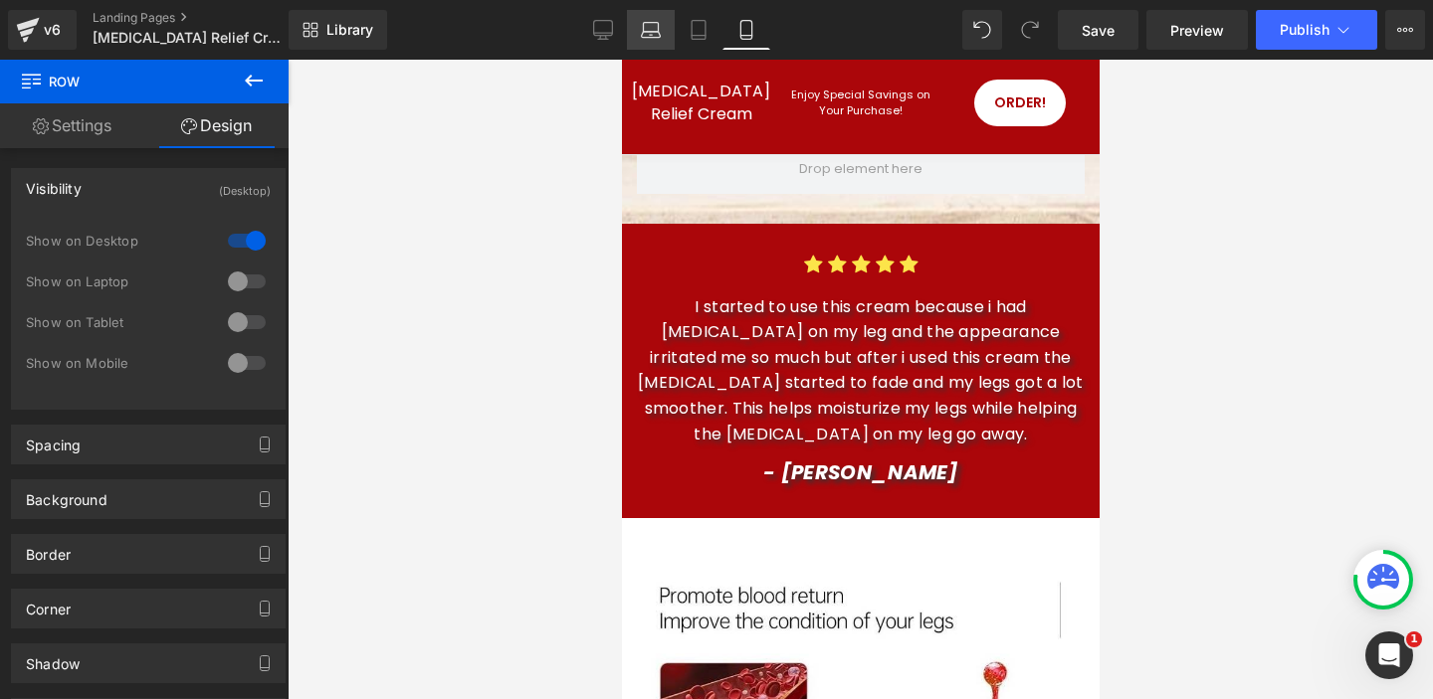
click at [647, 18] on link "Laptop" at bounding box center [651, 30] width 48 height 40
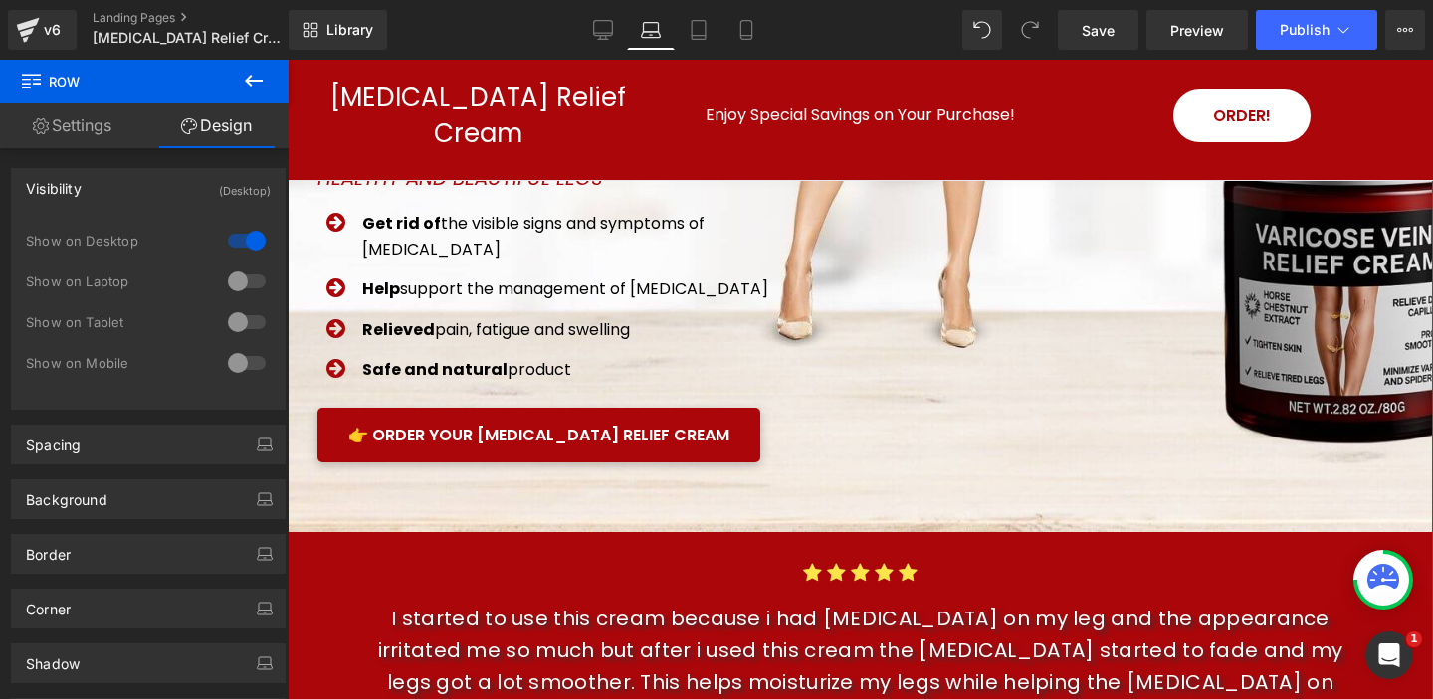
scroll to position [0, 0]
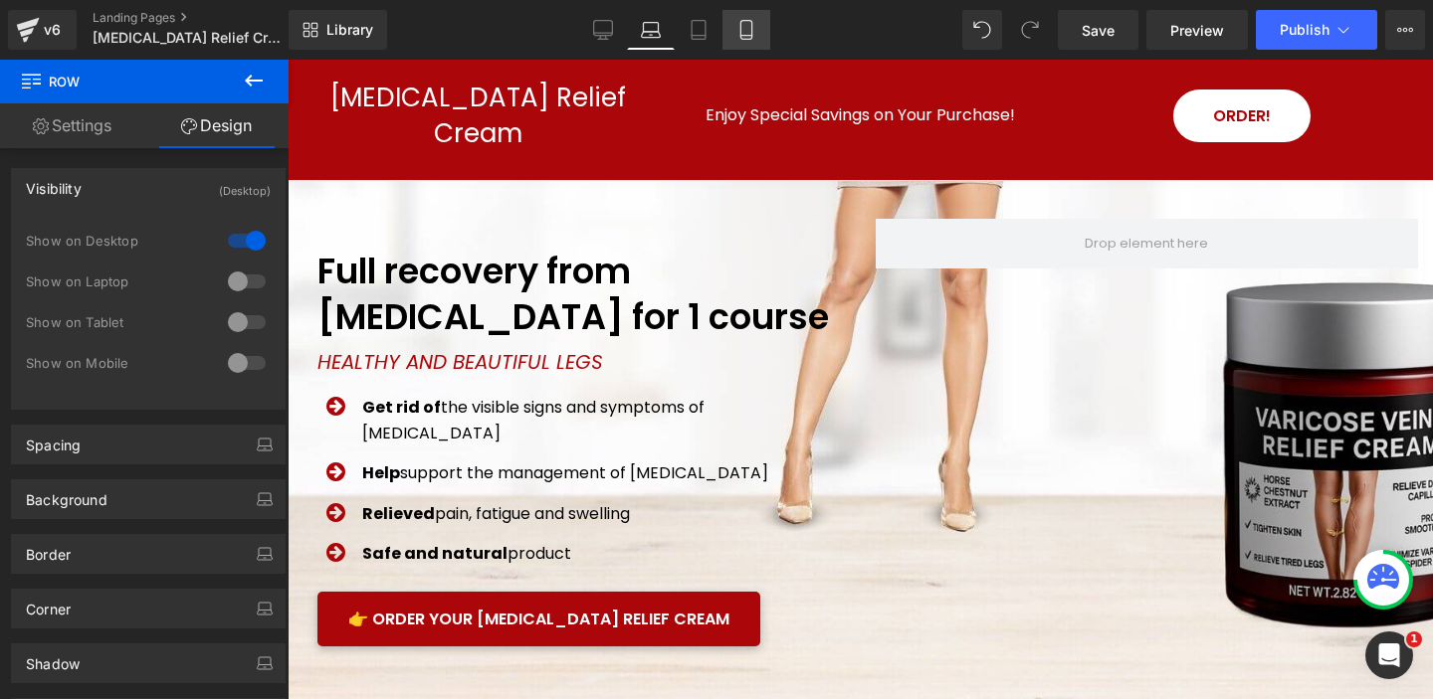
click at [748, 28] on icon at bounding box center [746, 30] width 20 height 20
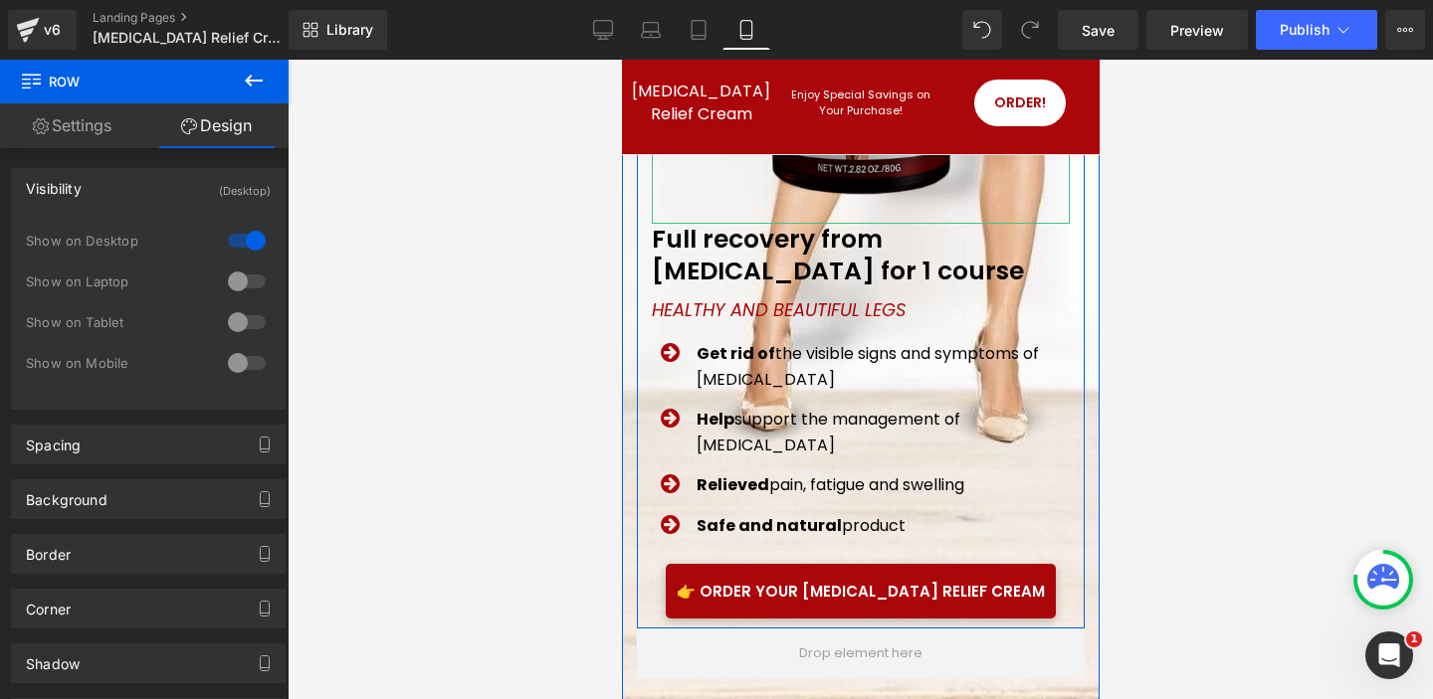
scroll to position [442, 0]
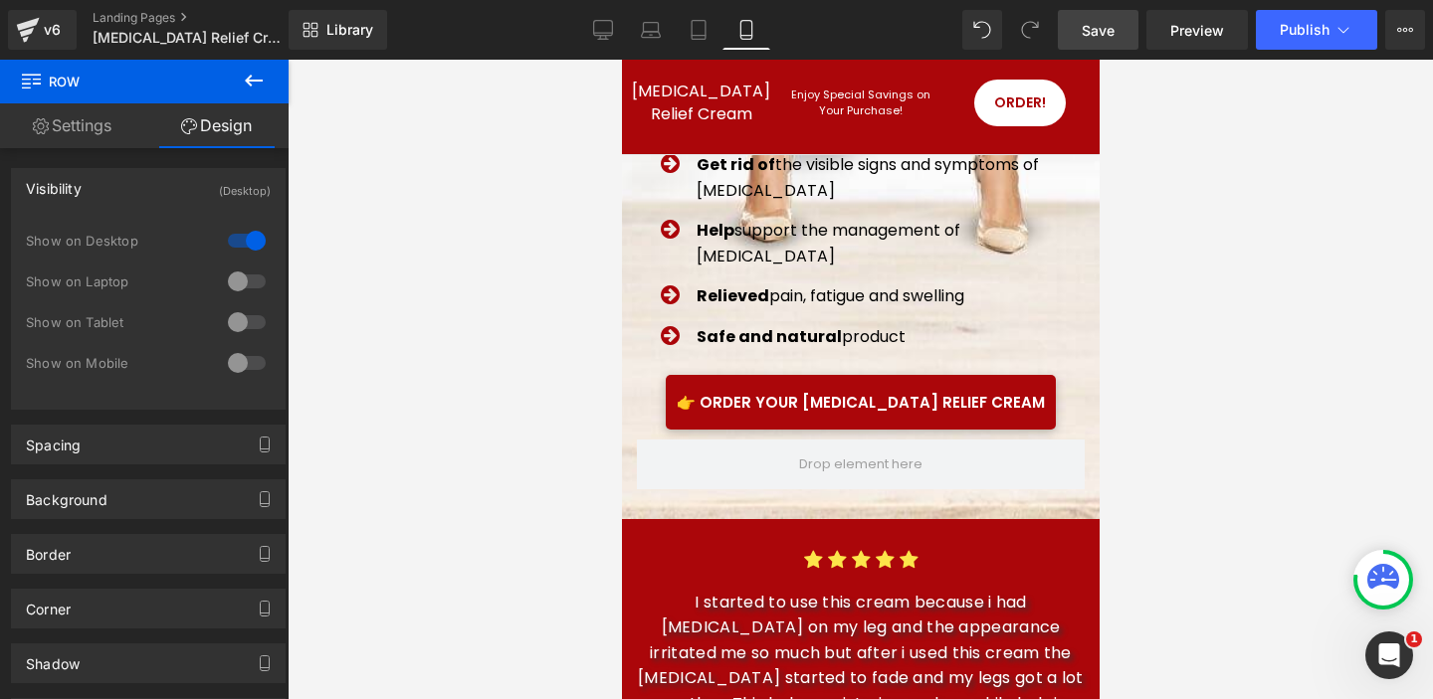
click at [1113, 31] on span "Save" at bounding box center [1097, 30] width 33 height 21
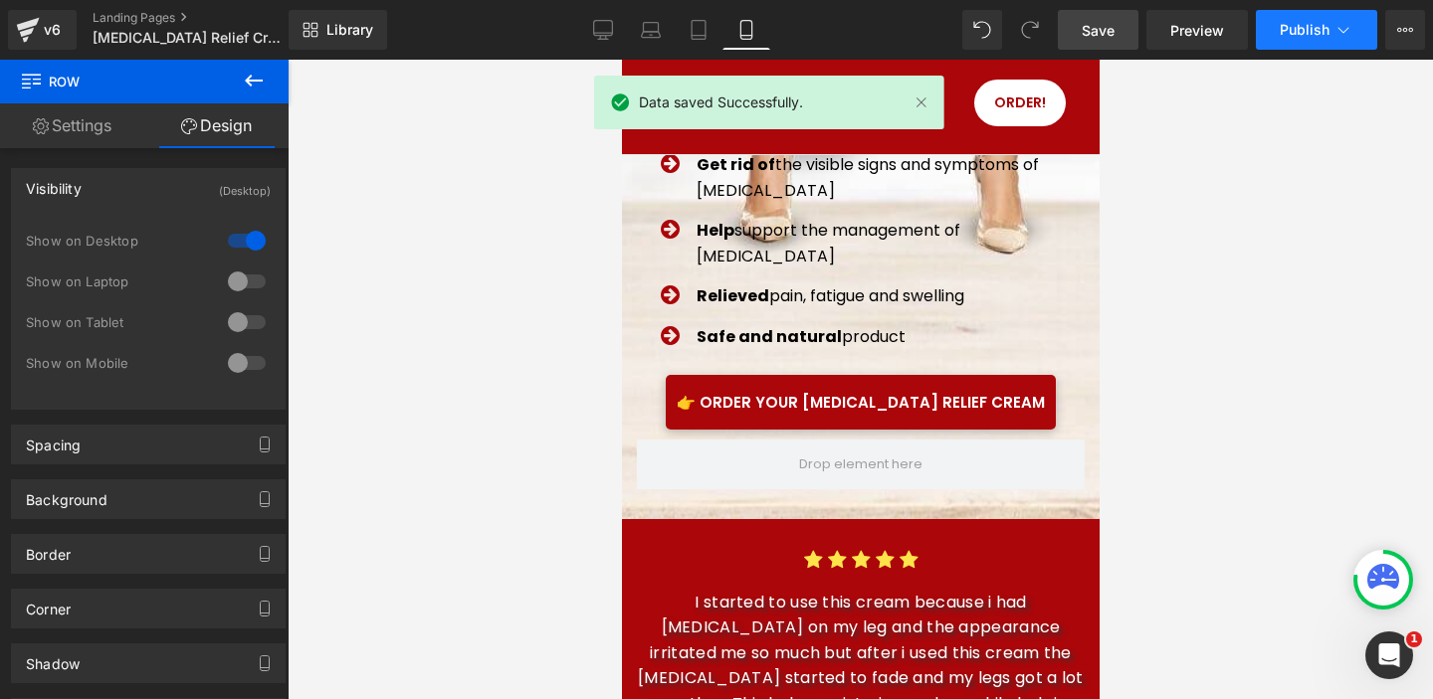
click at [1303, 31] on span "Publish" at bounding box center [1304, 30] width 50 height 16
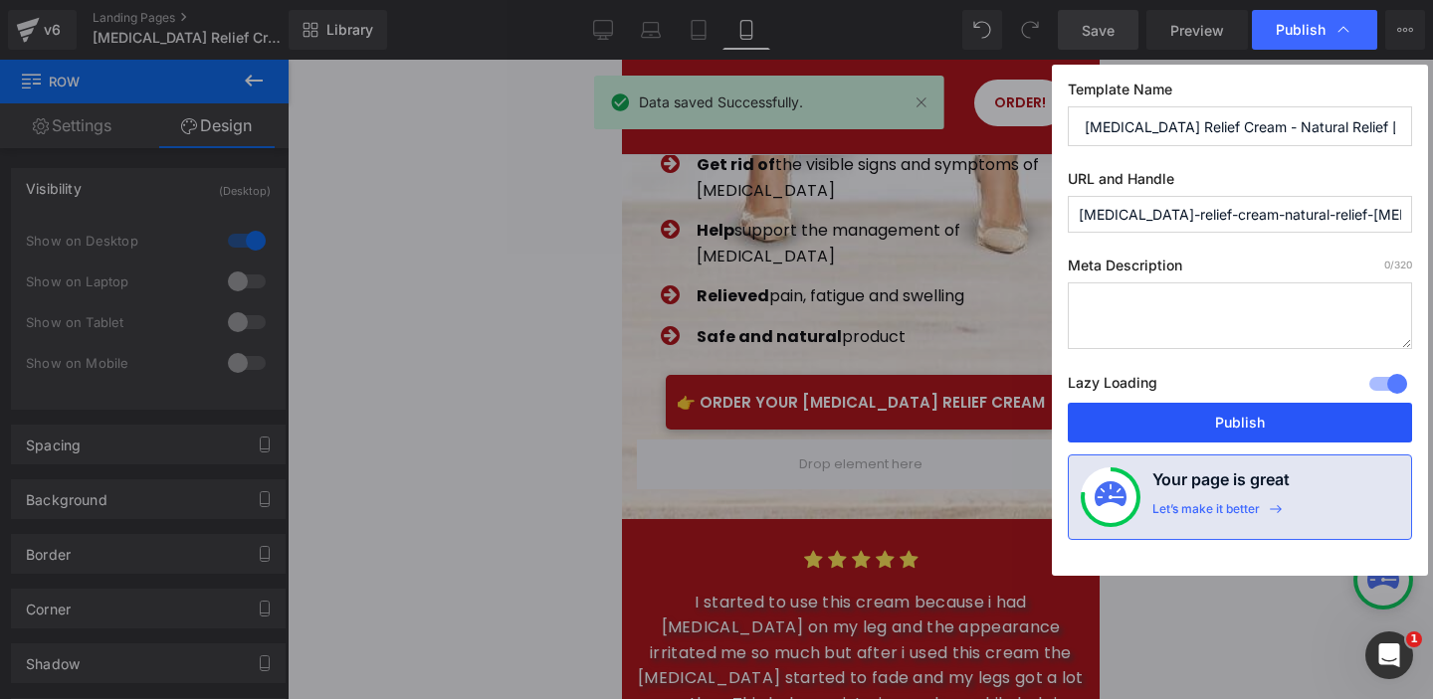
click at [1161, 420] on button "Publish" at bounding box center [1240, 423] width 344 height 40
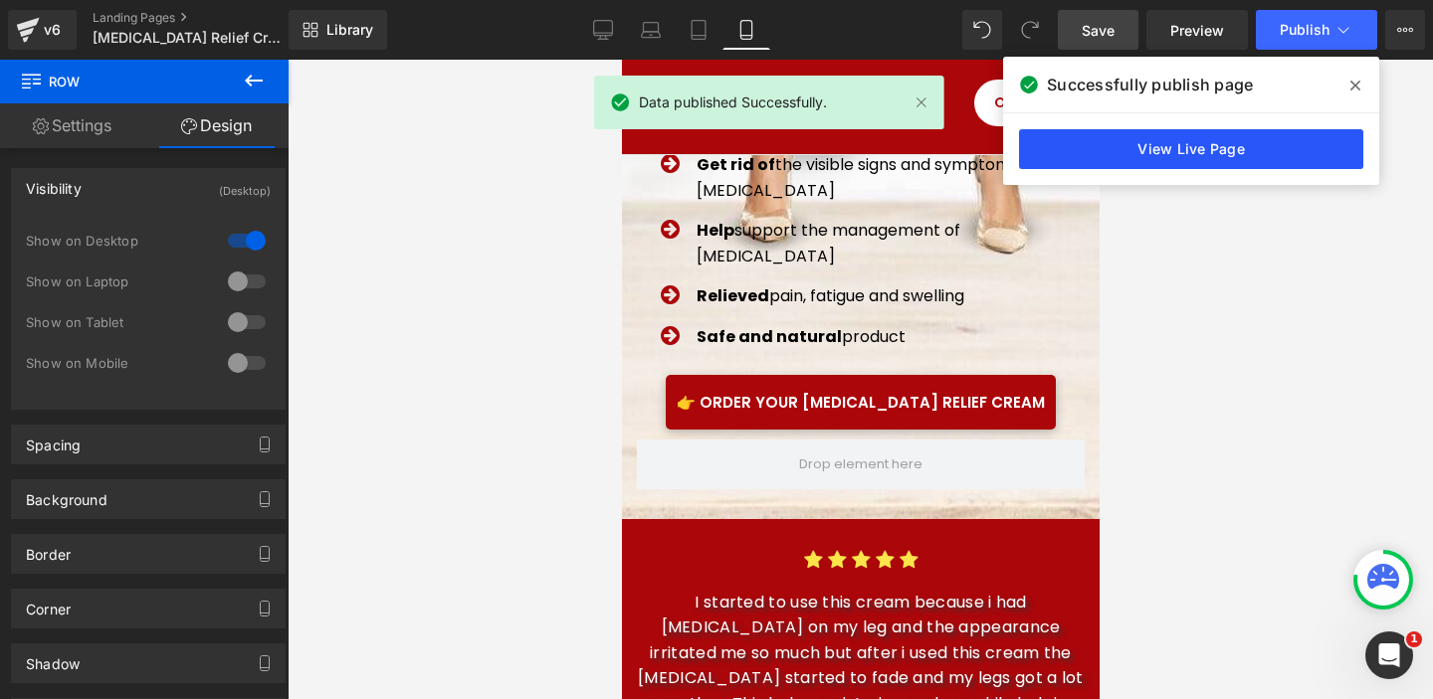
click at [1220, 150] on link "View Live Page" at bounding box center [1191, 149] width 344 height 40
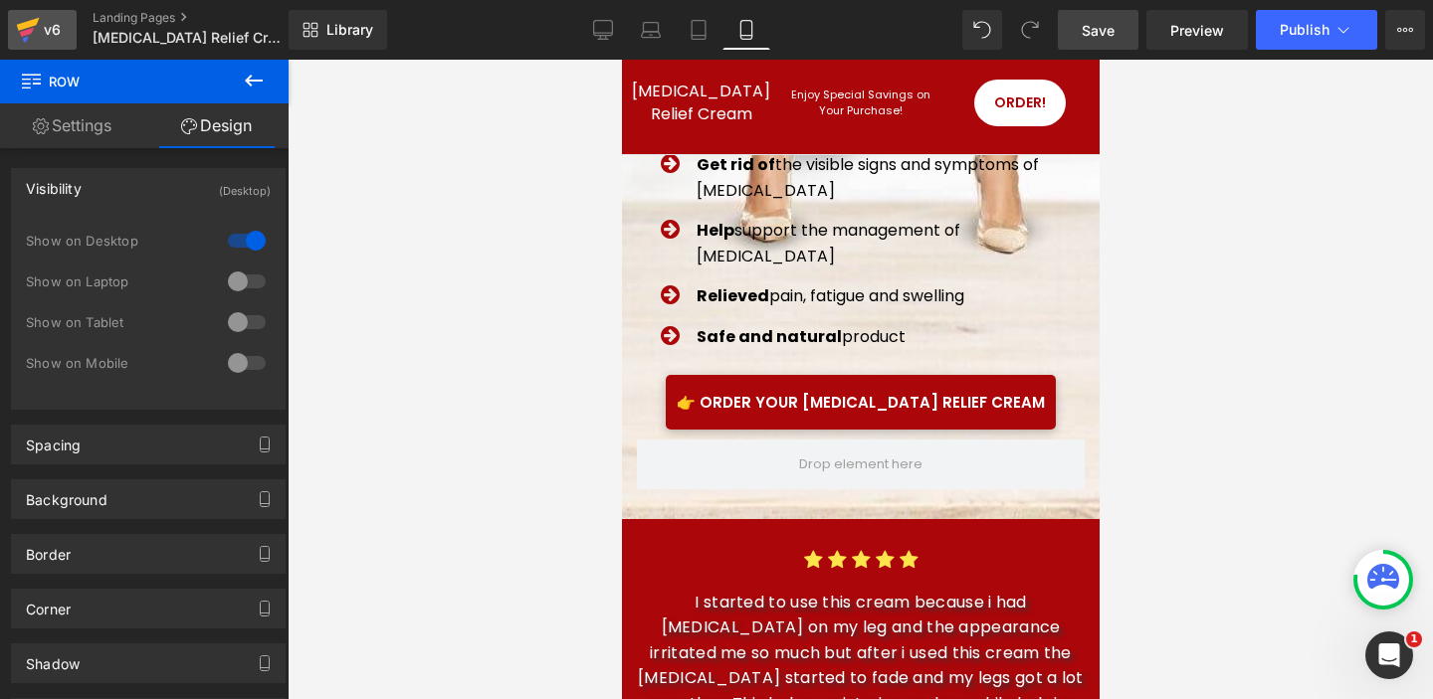
click at [54, 35] on div "v6" at bounding box center [52, 30] width 25 height 26
